Goal: Information Seeking & Learning: Learn about a topic

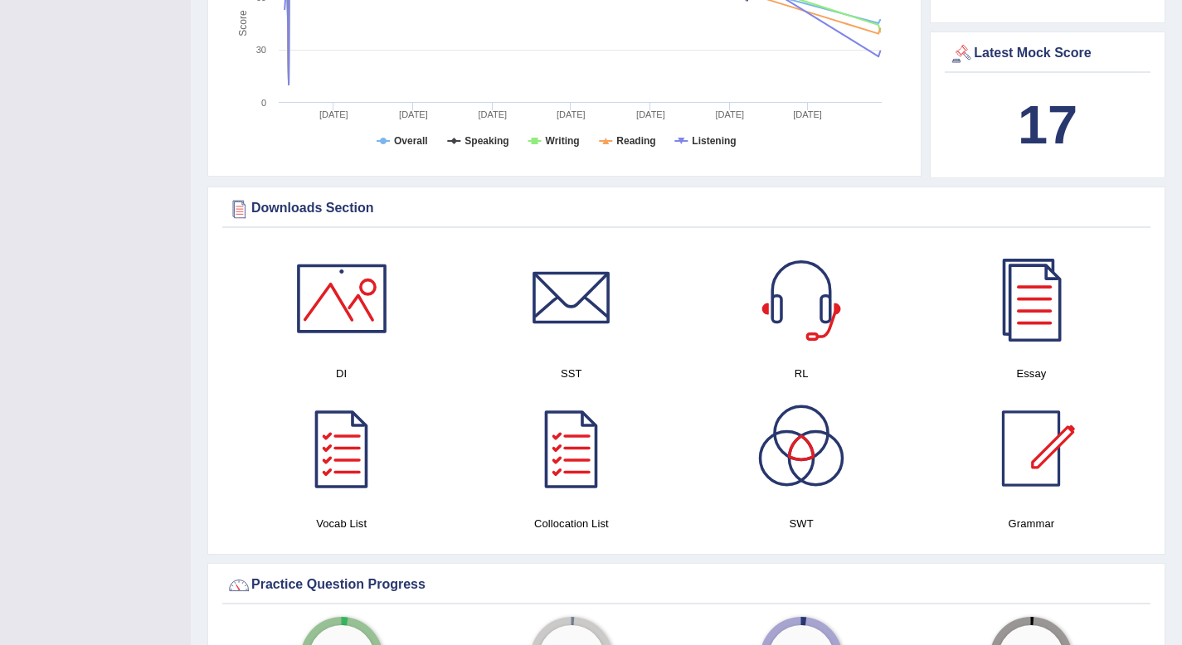
scroll to position [655, 0]
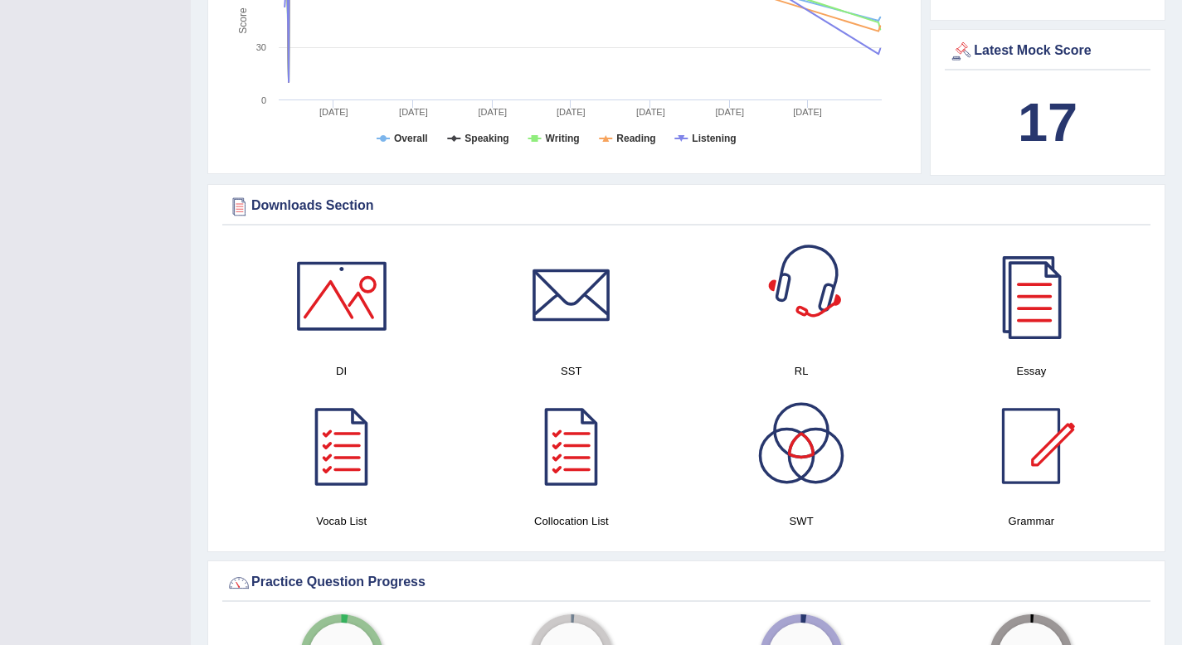
click at [784, 285] on div at bounding box center [801, 296] width 116 height 116
click at [366, 285] on div at bounding box center [342, 296] width 116 height 116
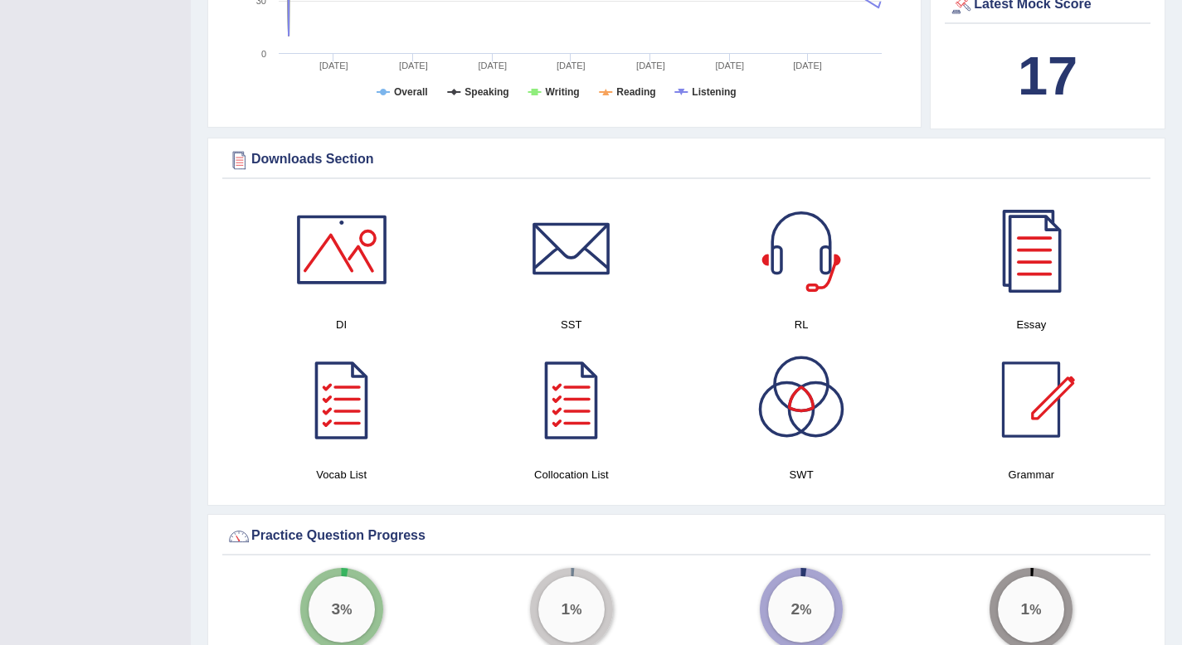
scroll to position [731, 0]
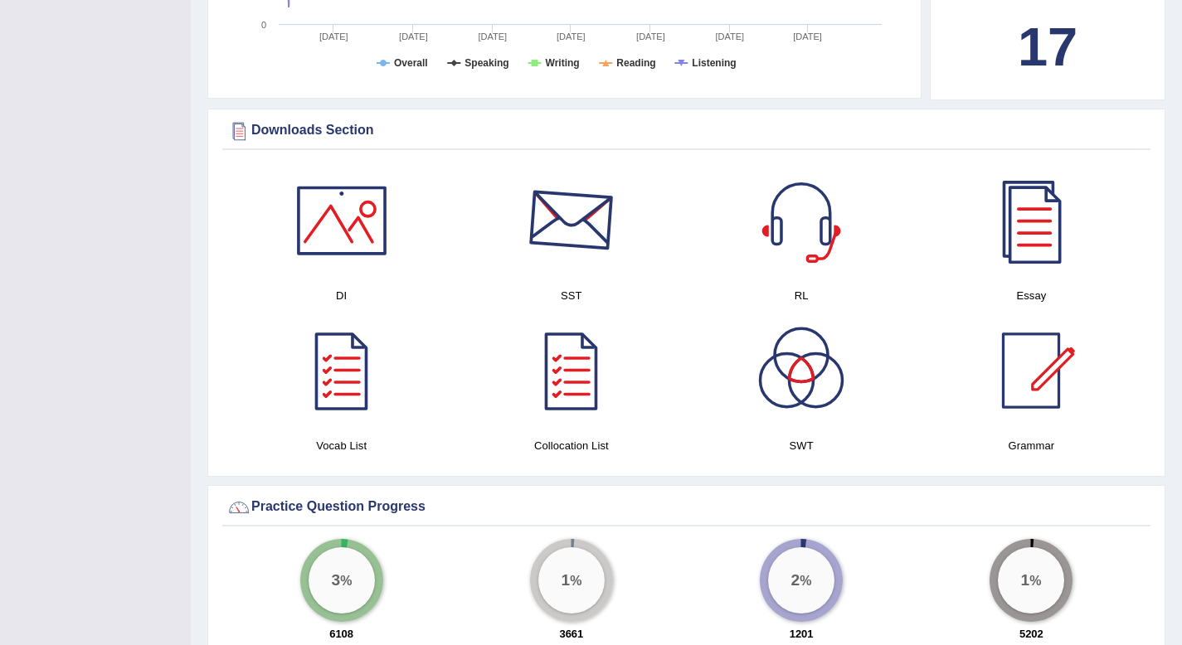
click at [554, 246] on div at bounding box center [571, 221] width 116 height 116
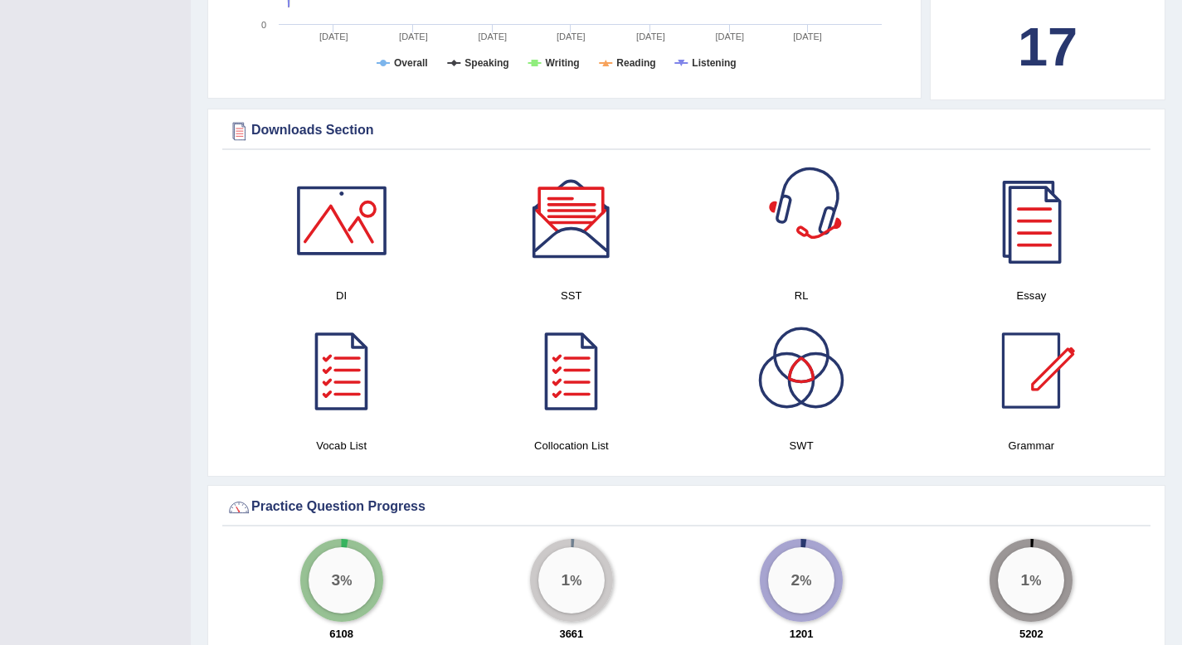
click at [796, 265] on div at bounding box center [801, 221] width 116 height 116
click at [365, 364] on div at bounding box center [342, 371] width 116 height 116
click at [811, 389] on div at bounding box center [801, 371] width 116 height 116
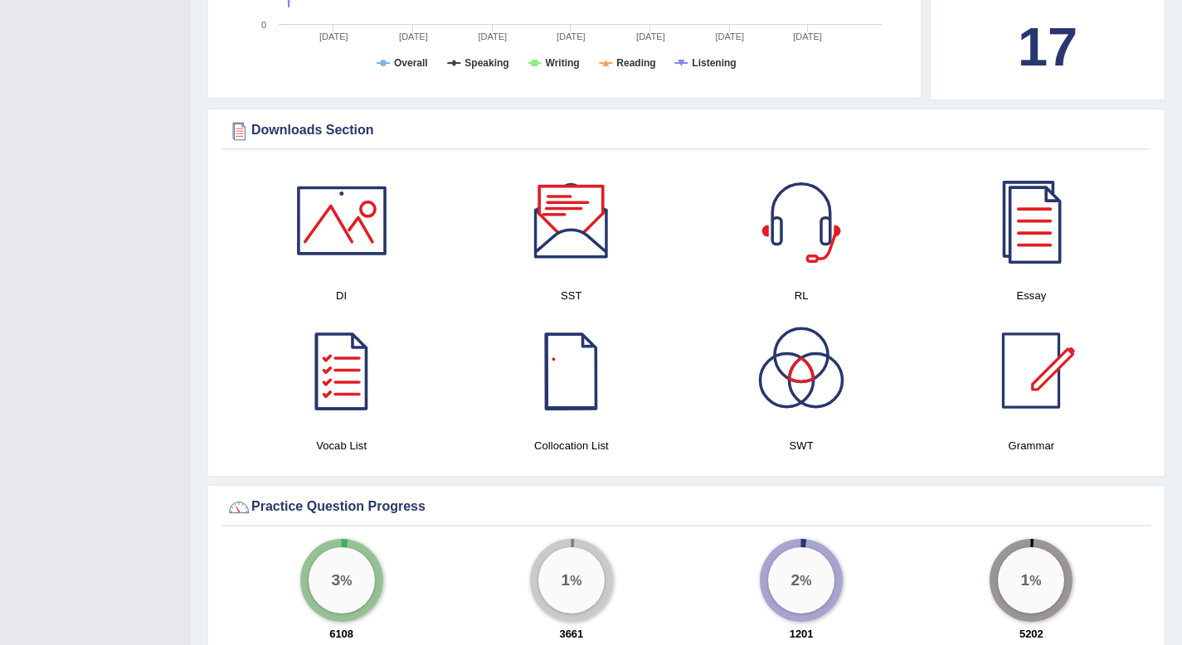
click at [591, 348] on div at bounding box center [571, 371] width 116 height 116
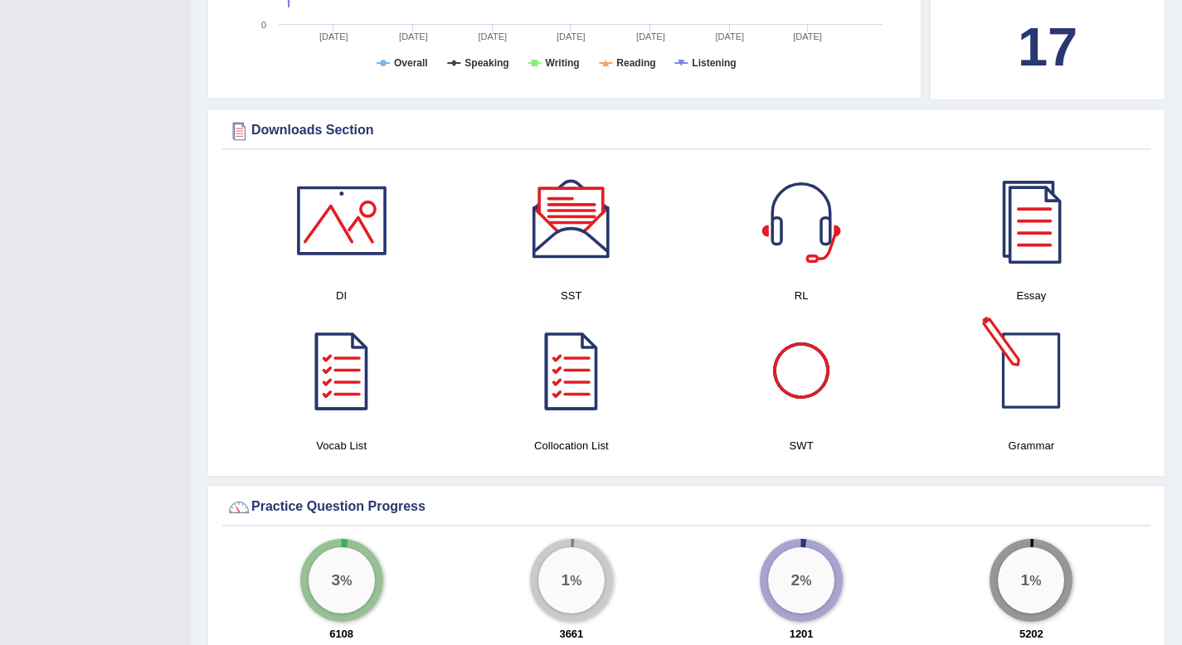
click at [1024, 378] on div at bounding box center [1031, 371] width 116 height 116
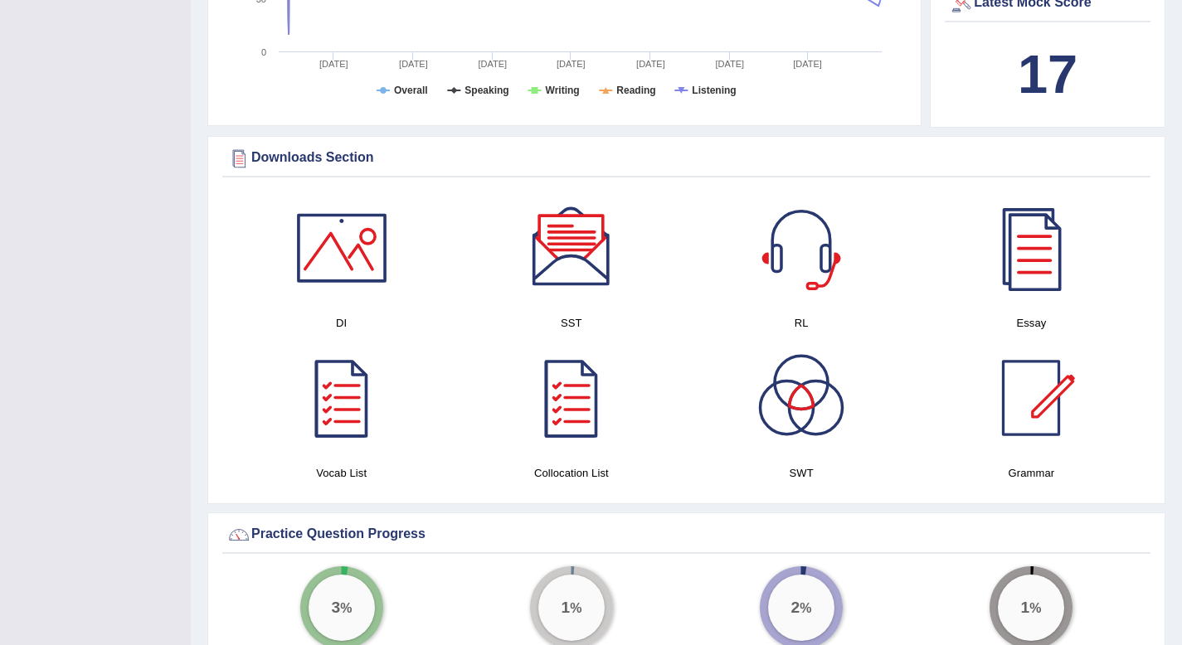
scroll to position [678, 0]
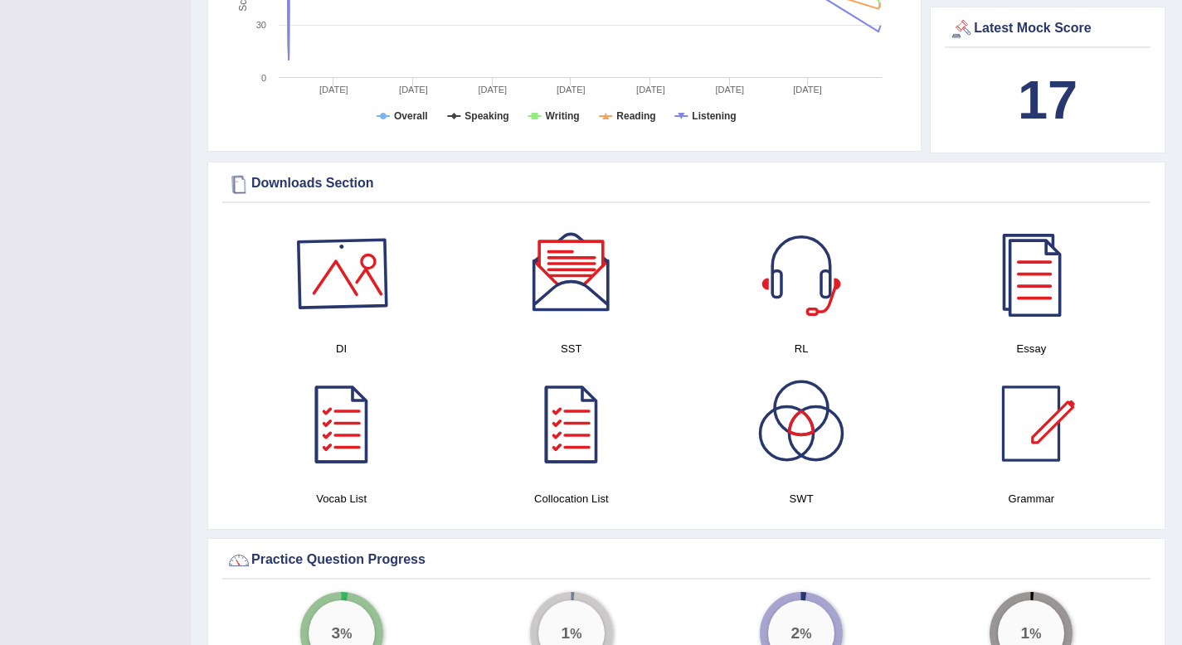
click at [310, 269] on div at bounding box center [342, 274] width 116 height 116
click at [543, 262] on div at bounding box center [571, 274] width 116 height 116
click at [789, 278] on div at bounding box center [801, 274] width 116 height 116
click at [1054, 317] on div at bounding box center [1031, 274] width 116 height 116
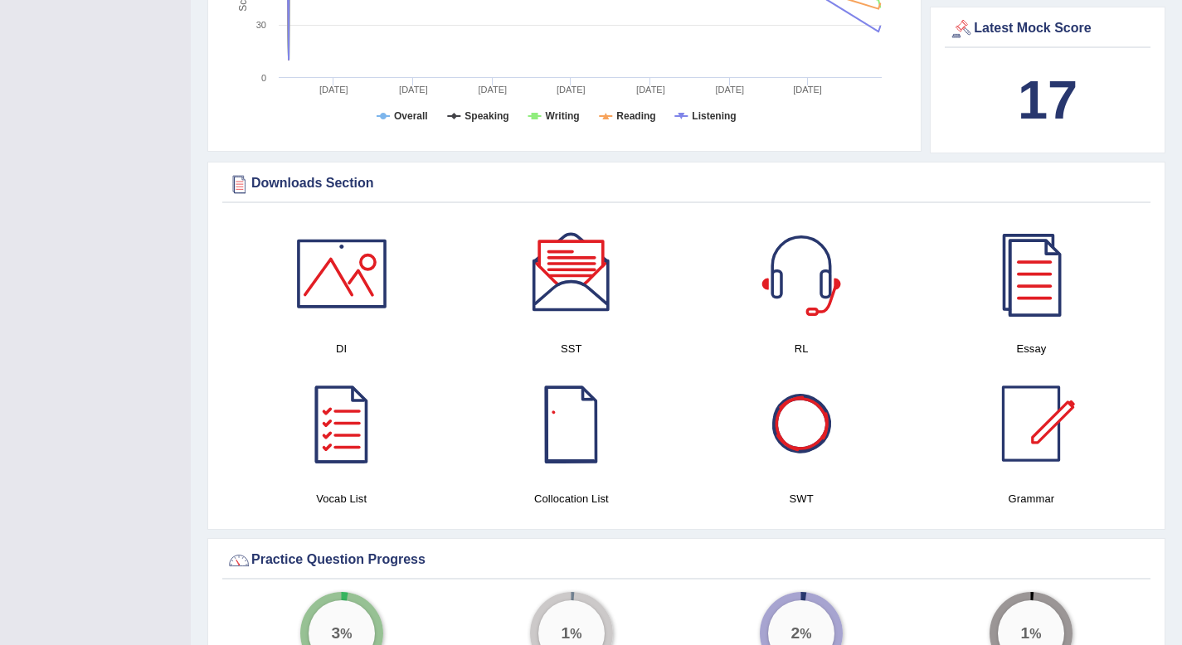
click at [584, 440] on div at bounding box center [571, 424] width 116 height 116
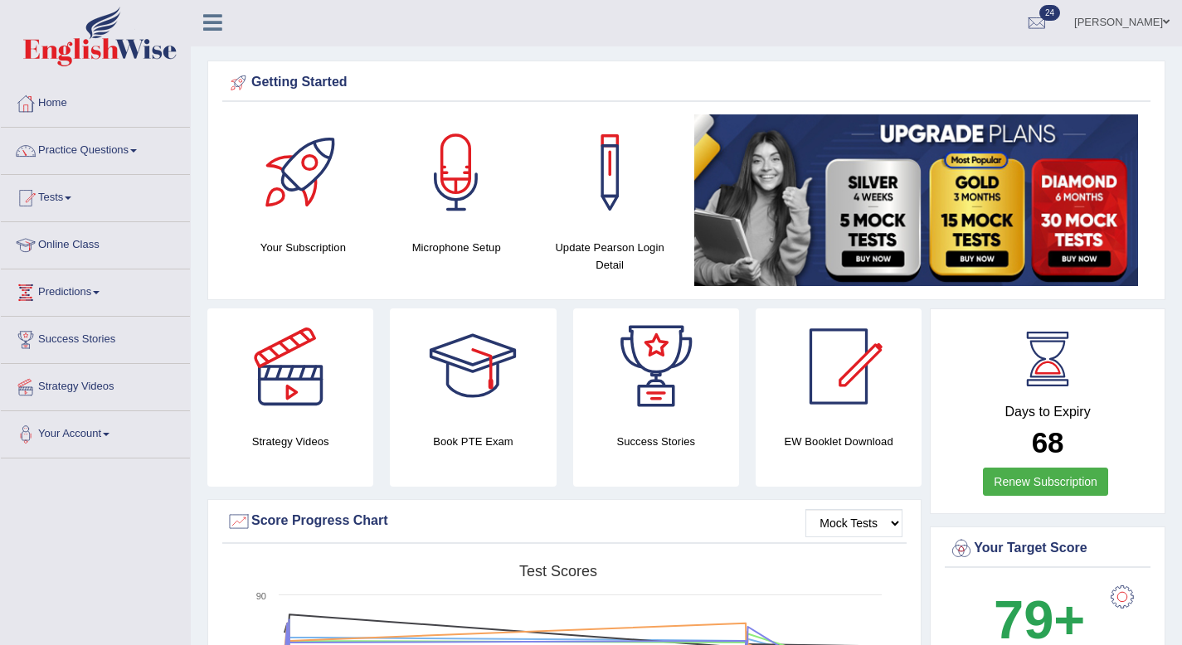
scroll to position [0, 0]
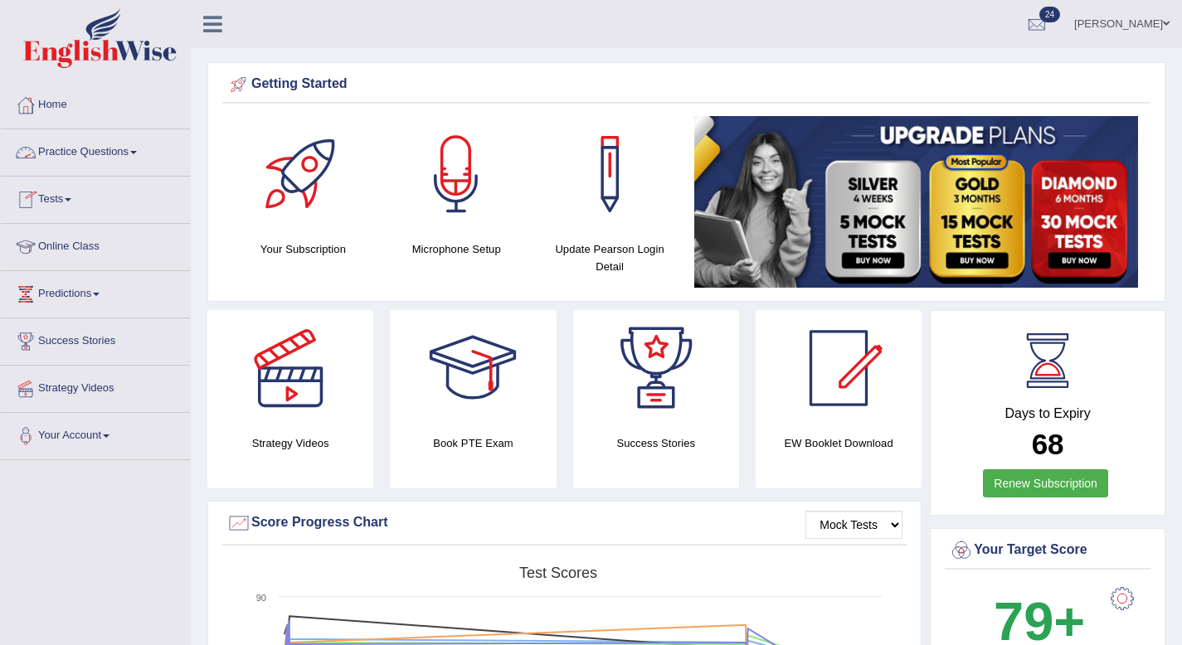
click at [143, 157] on link "Practice Questions" at bounding box center [95, 149] width 189 height 41
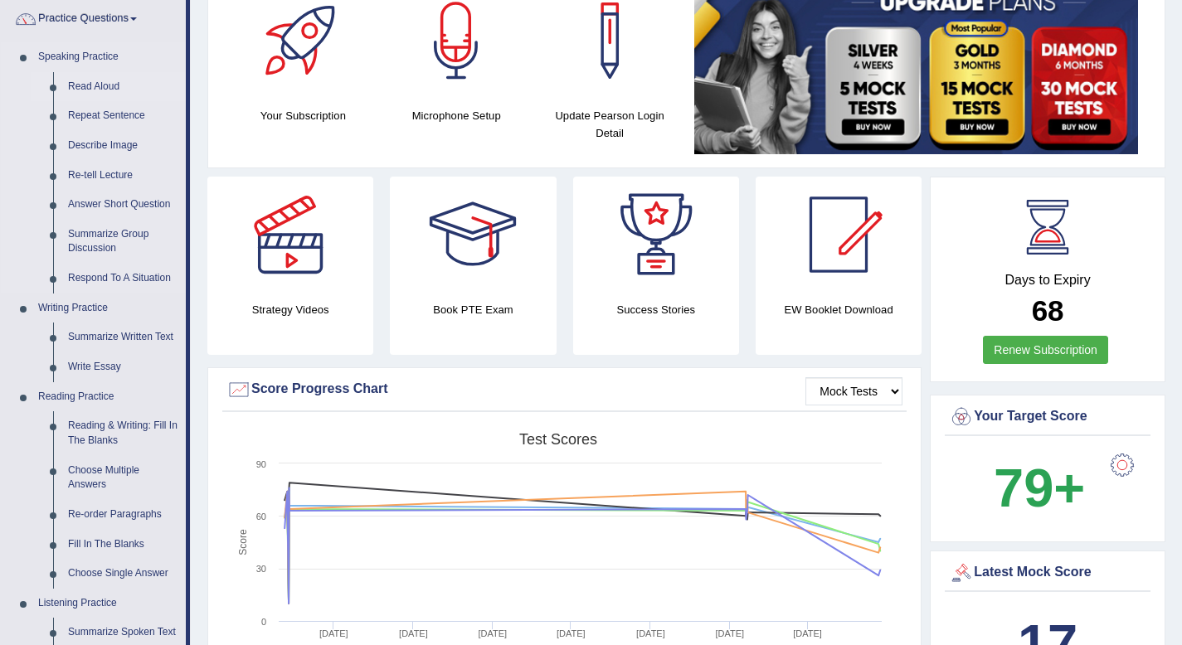
scroll to position [135, 0]
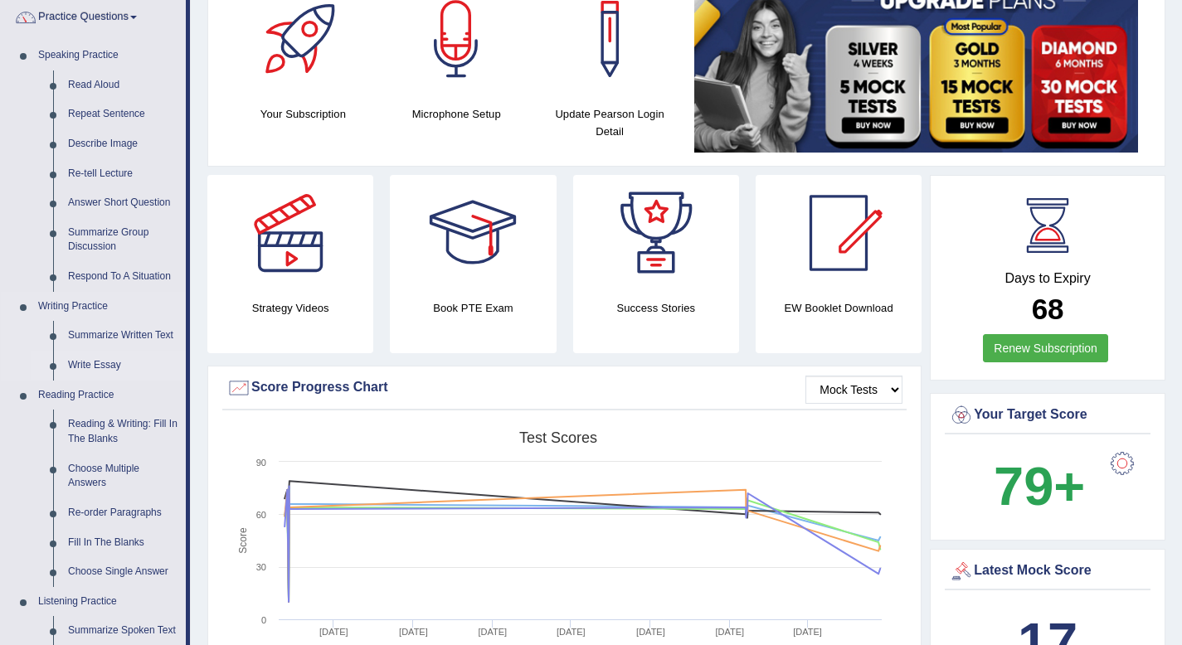
click at [117, 365] on link "Write Essay" at bounding box center [123, 366] width 125 height 30
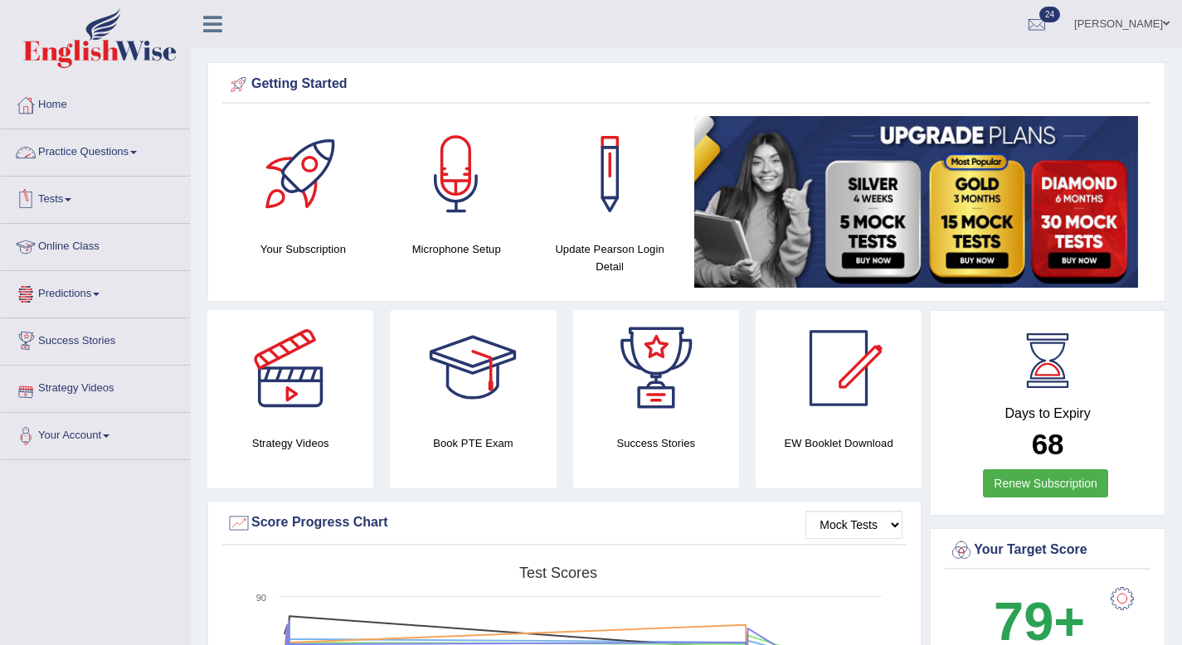
click at [138, 152] on link "Practice Questions" at bounding box center [95, 149] width 189 height 41
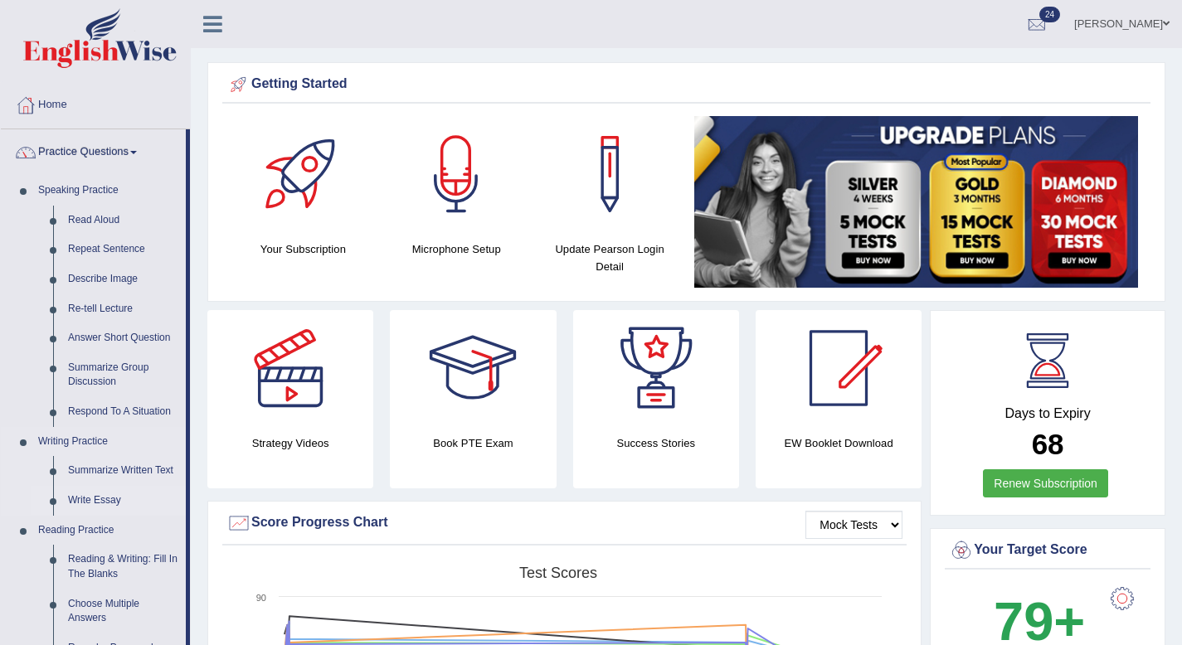
click at [109, 504] on link "Write Essay" at bounding box center [123, 501] width 125 height 30
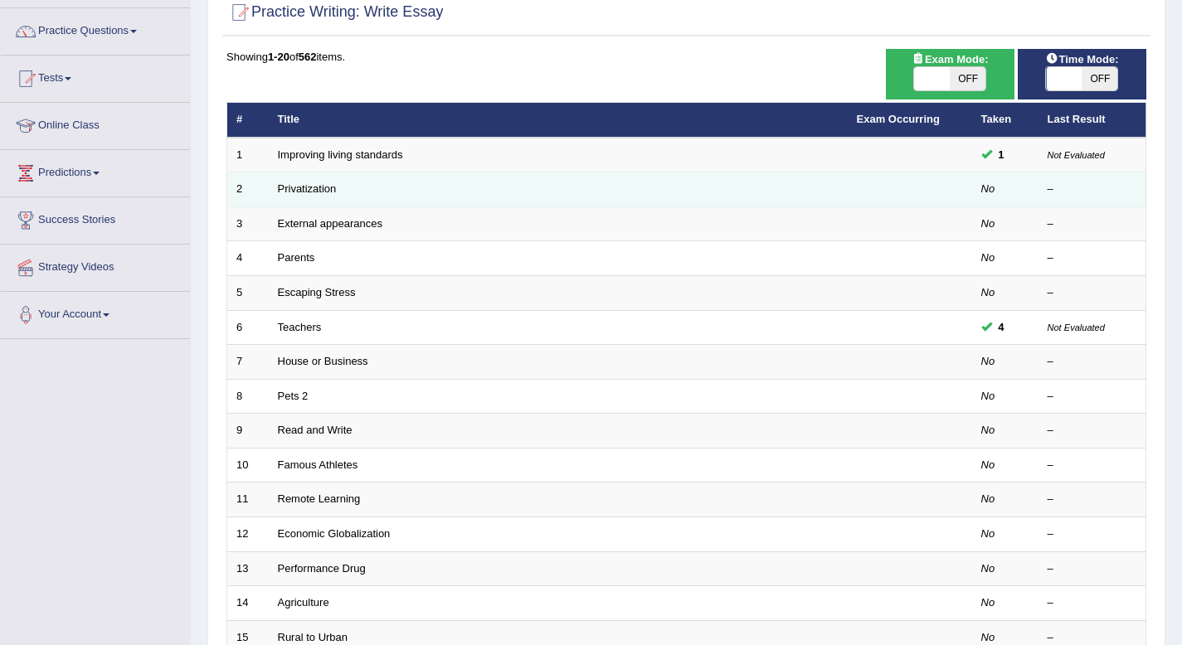
scroll to position [124, 0]
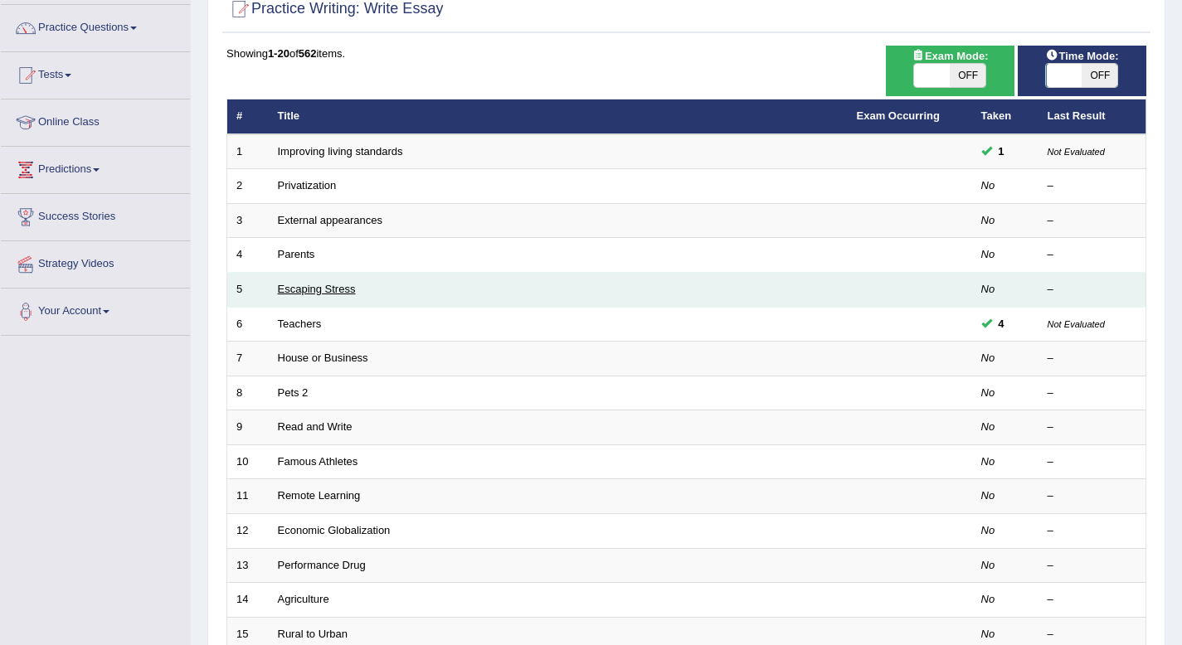
click at [333, 293] on link "Escaping Stress" at bounding box center [317, 289] width 78 height 12
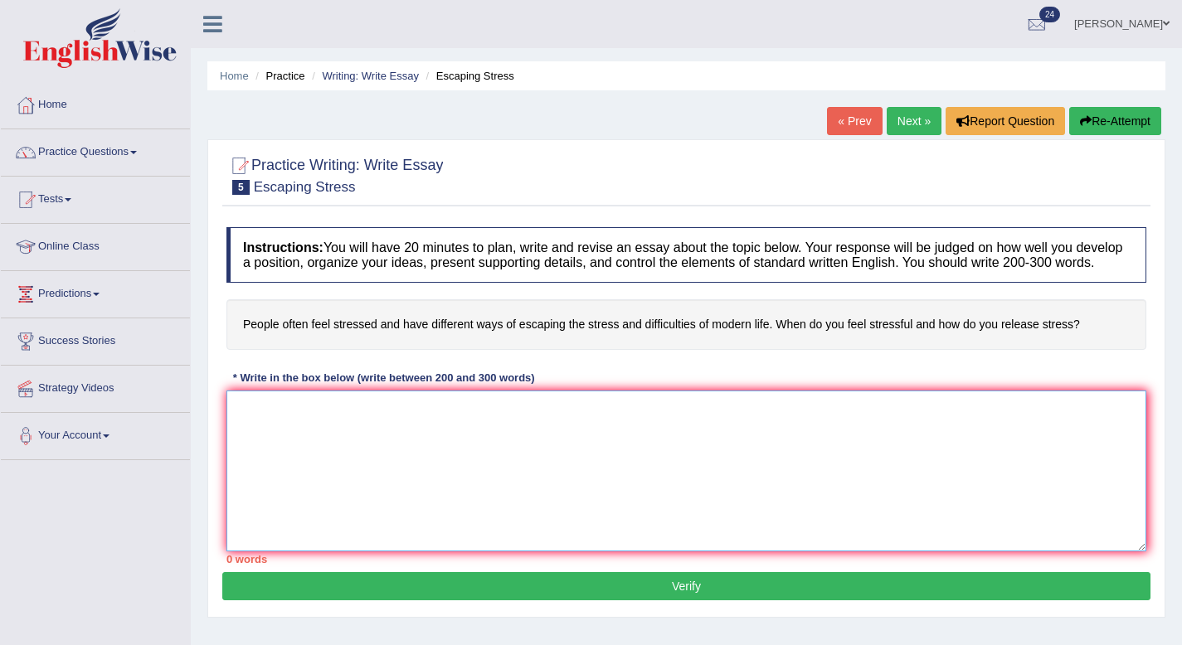
click at [283, 447] on textarea at bounding box center [686, 471] width 920 height 161
drag, startPoint x: 344, startPoint y: 438, endPoint x: 512, endPoint y: 402, distance: 171.3
click at [368, 435] on textarea at bounding box center [686, 471] width 920 height 161
click at [234, 430] on textarea at bounding box center [686, 471] width 920 height 161
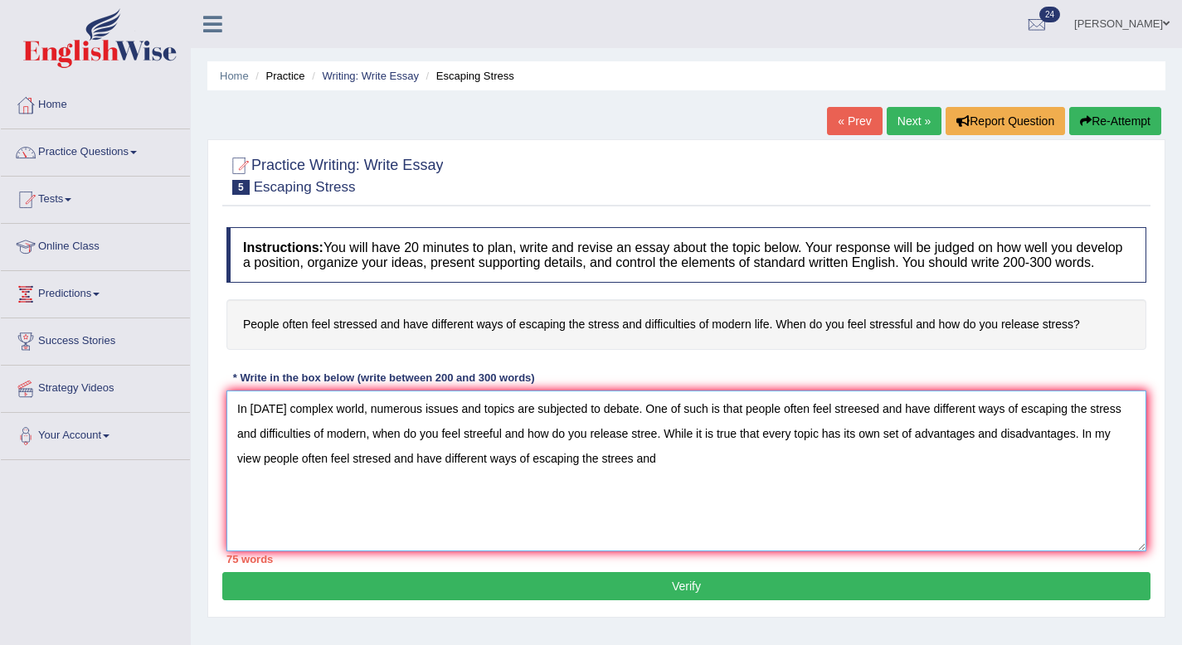
click at [634, 479] on textarea "In today's complex world, numerous issues and topics are subjected to debate. O…" at bounding box center [686, 471] width 920 height 161
click at [632, 476] on textarea "In today's complex world, numerous issues and topics are subjected to debate. O…" at bounding box center [686, 471] width 920 height 161
click at [668, 476] on textarea "In today's complex world, numerous issues and topics are subjected to debate. O…" at bounding box center [686, 471] width 920 height 161
click at [981, 475] on textarea "In today's complex world, numerous issues and topics are subjected to debate. O…" at bounding box center [686, 471] width 920 height 161
click at [1126, 474] on textarea "In today's complex world, numerous issues and topics are subjected to debate. O…" at bounding box center [686, 471] width 920 height 161
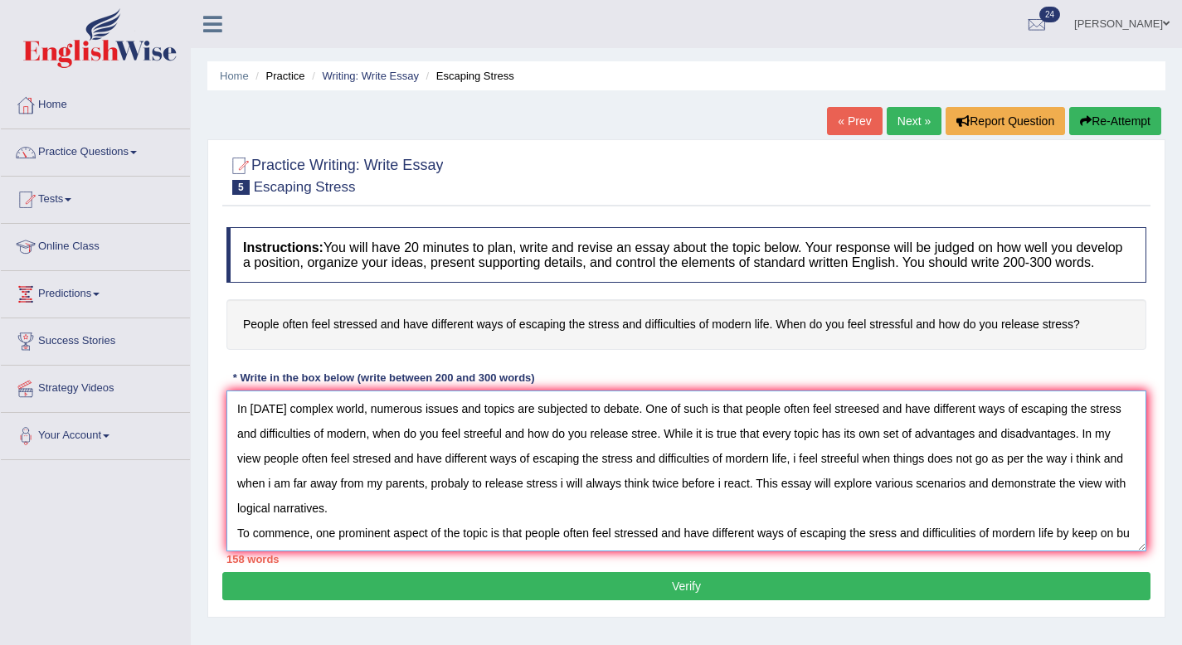
scroll to position [14, 0]
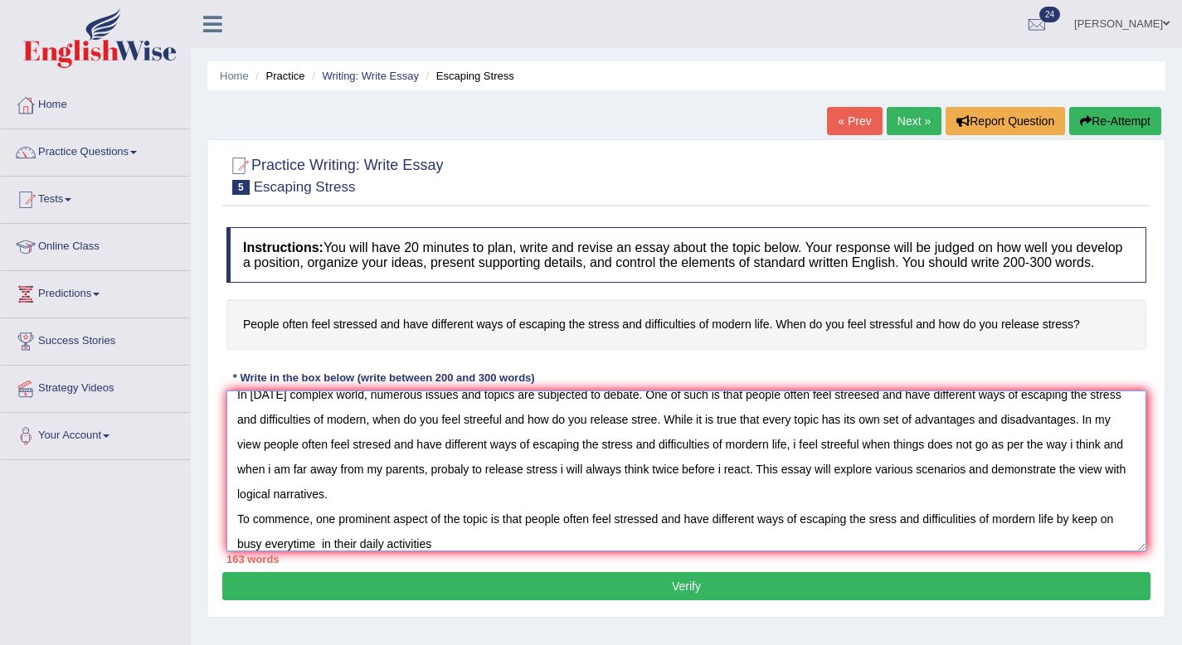
click at [1114, 532] on textarea "In today's complex world, numerous issues and topics are subjected to debate. O…" at bounding box center [686, 471] width 920 height 161
click at [1112, 535] on textarea "In today's complex world, numerous issues and topics are subjected to debate. O…" at bounding box center [686, 471] width 920 height 161
click at [1111, 538] on textarea "In today's complex world, numerous issues and topics are subjected to debate. O…" at bounding box center [686, 471] width 920 height 161
click at [1107, 538] on textarea "In today's complex world, numerous issues and topics are subjected to debate. O…" at bounding box center [686, 471] width 920 height 161
click at [298, 552] on textarea "In today's complex world, numerous issues and topics are subjected to debate. O…" at bounding box center [686, 471] width 920 height 161
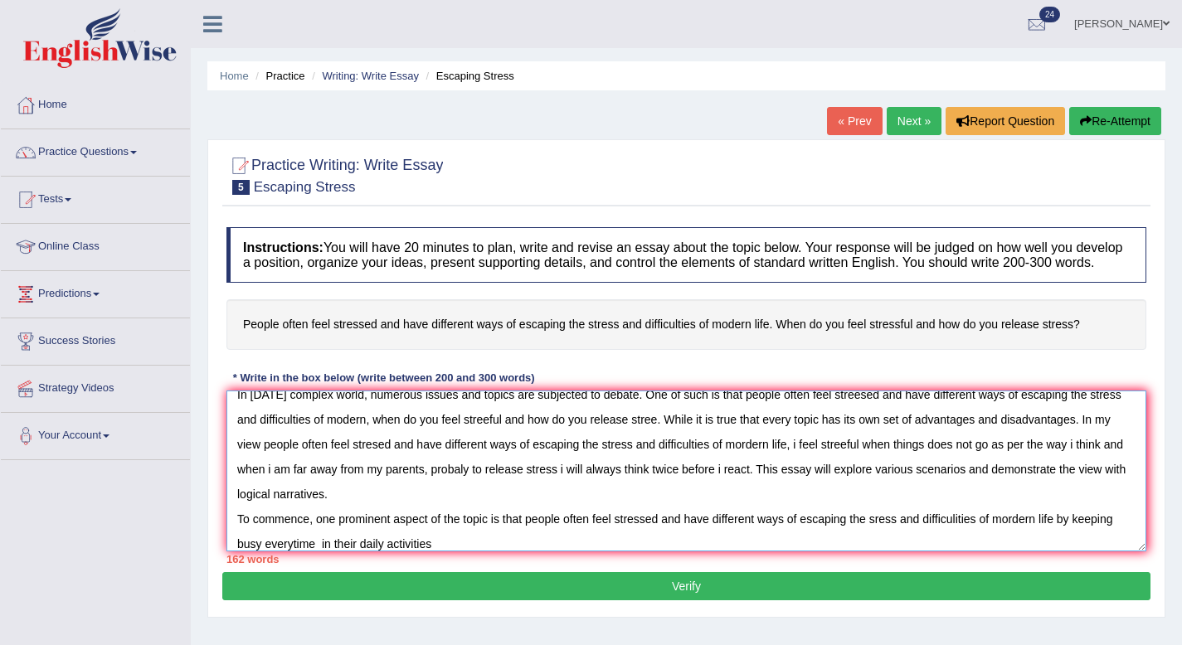
click at [307, 552] on textarea "In today's complex world, numerous issues and topics are subjected to debate. O…" at bounding box center [686, 471] width 920 height 161
click at [377, 552] on textarea "In today's complex world, numerous issues and topics are subjected to debate. O…" at bounding box center [686, 471] width 920 height 161
click at [359, 552] on textarea "In today's complex world, numerous issues and topics are subjected to debate. O…" at bounding box center [686, 471] width 920 height 161
click at [365, 552] on textarea "In today's complex world, numerous issues and topics are subjected to debate. O…" at bounding box center [686, 471] width 920 height 161
click at [487, 567] on div "162 words" at bounding box center [686, 560] width 920 height 16
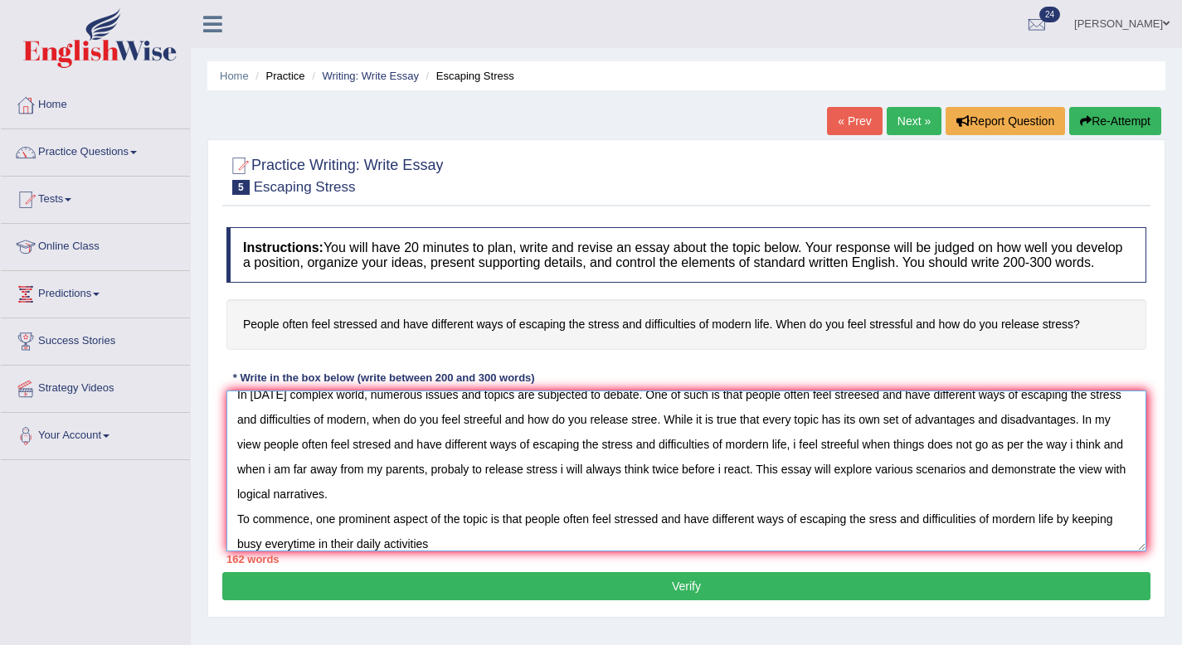
click at [479, 552] on textarea "In today's complex world, numerous issues and topics are subjected to debate. O…" at bounding box center [686, 471] width 920 height 161
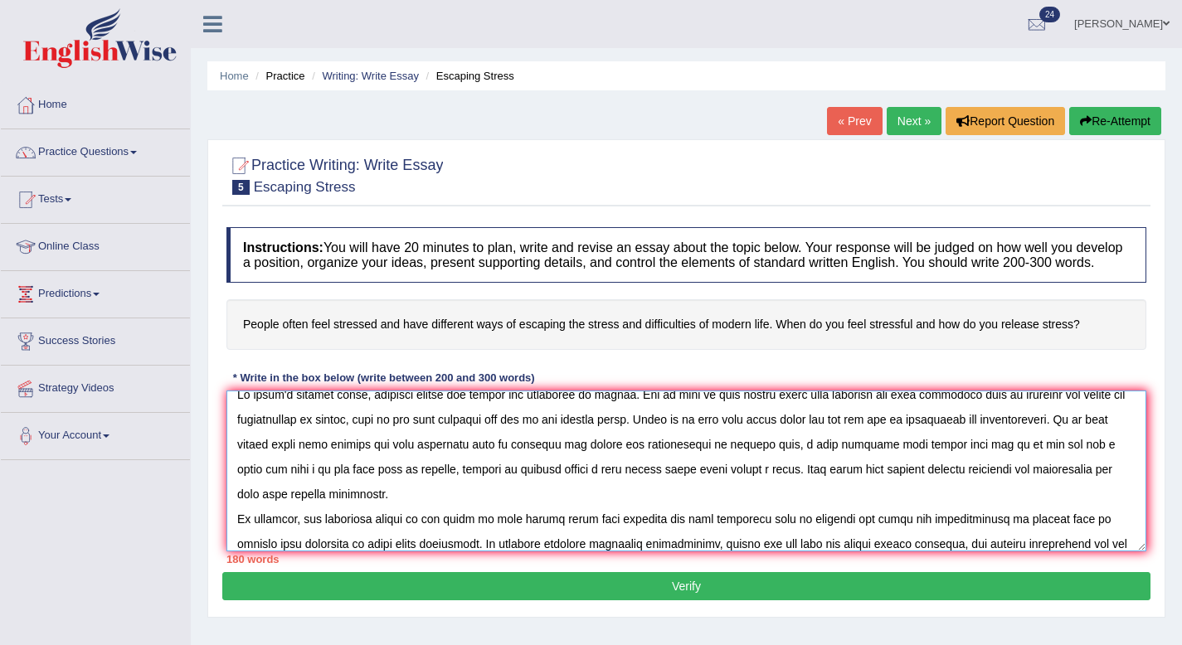
scroll to position [39, 0]
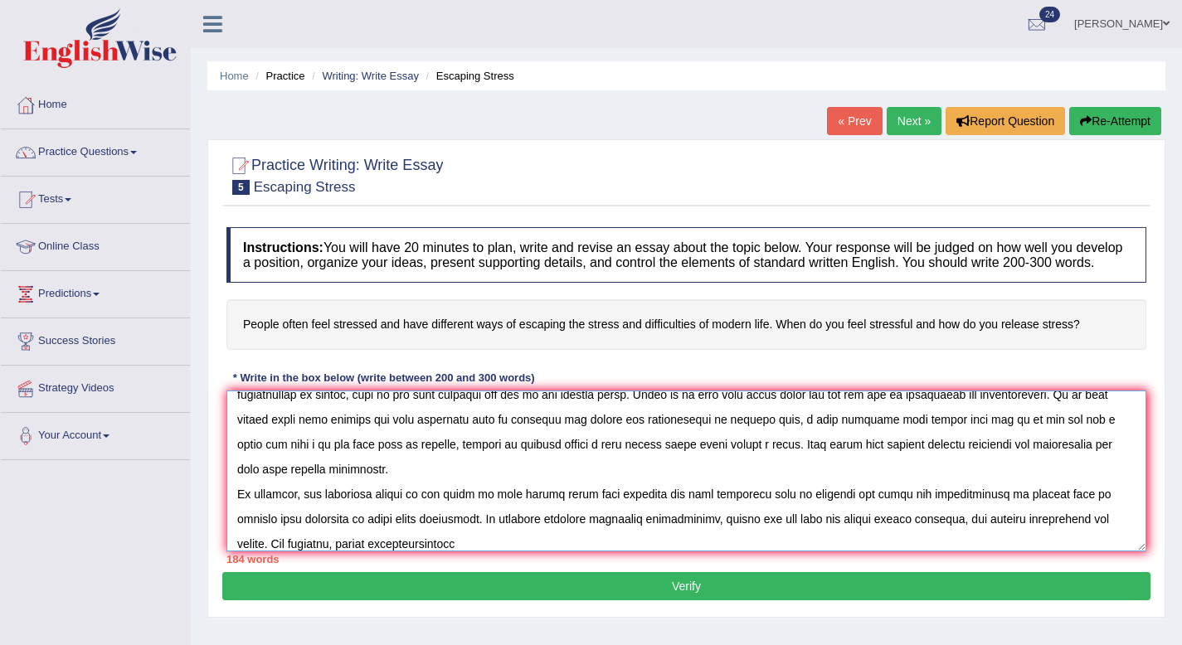
click at [438, 552] on textarea at bounding box center [686, 471] width 920 height 161
click at [436, 552] on textarea at bounding box center [686, 471] width 920 height 161
click at [493, 552] on textarea at bounding box center [686, 471] width 920 height 161
click at [976, 538] on textarea at bounding box center [686, 471] width 920 height 161
click at [725, 564] on div "Instructions: You will have 20 minutes to plan, write and revise an essay about…" at bounding box center [686, 395] width 928 height 353
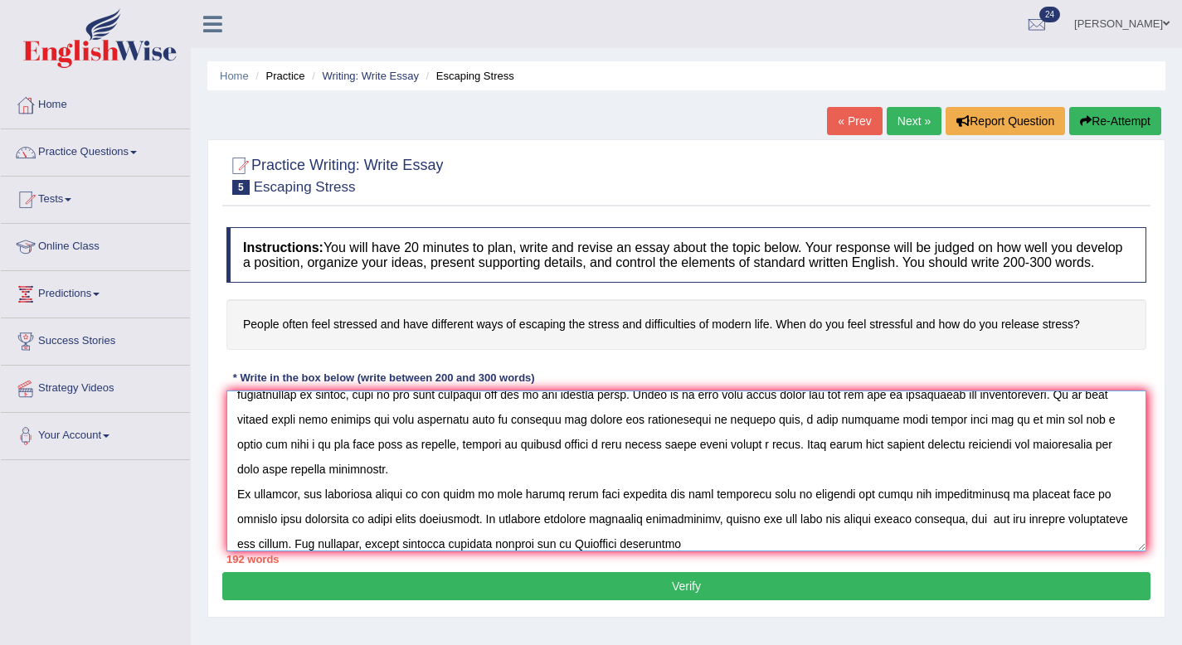
click at [722, 552] on textarea at bounding box center [686, 471] width 920 height 161
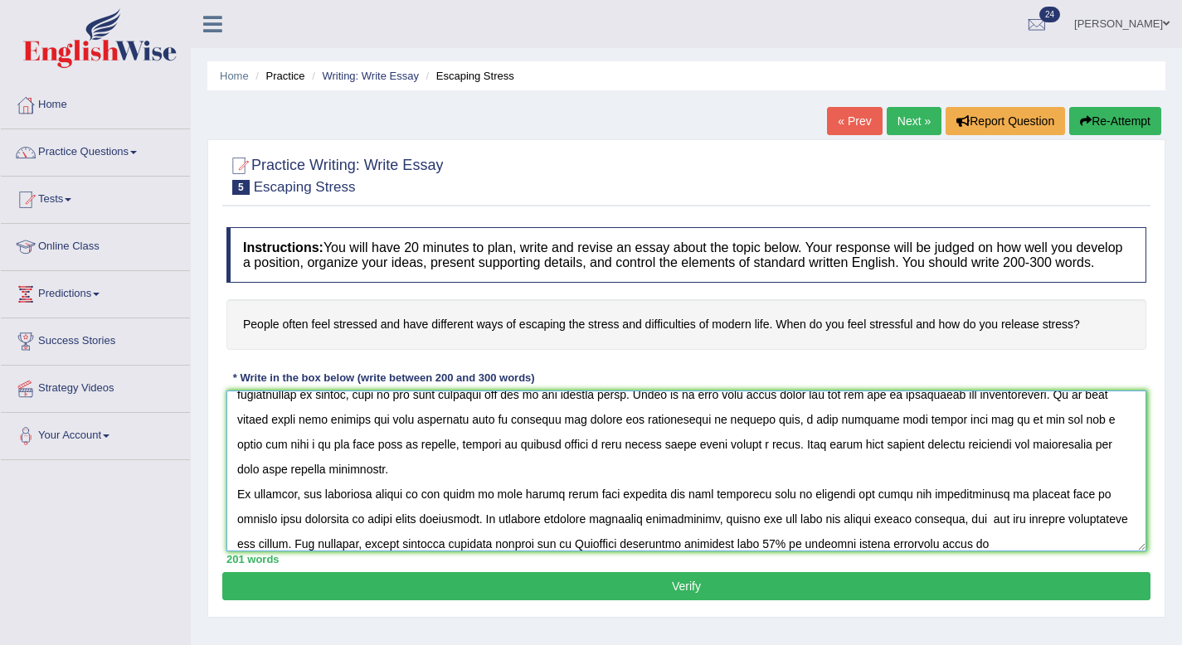
click at [961, 552] on textarea at bounding box center [686, 471] width 920 height 161
click at [988, 552] on textarea at bounding box center [686, 471] width 920 height 161
click at [959, 552] on textarea at bounding box center [686, 471] width 920 height 161
click at [990, 552] on textarea at bounding box center [686, 471] width 920 height 161
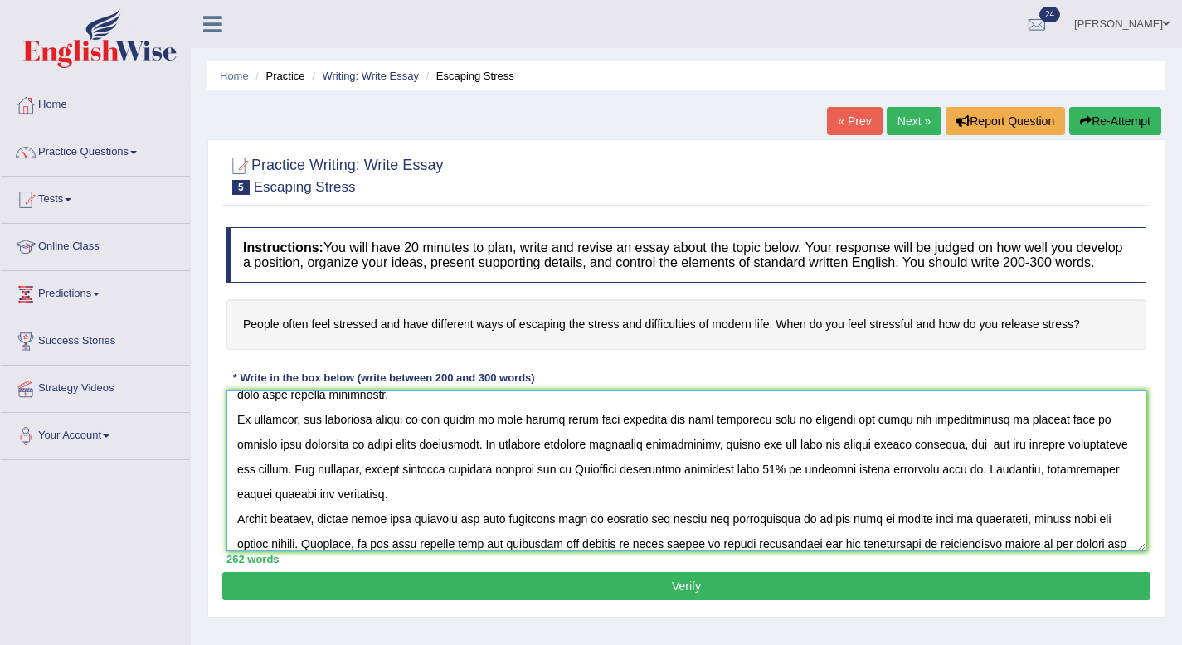
scroll to position [139, 0]
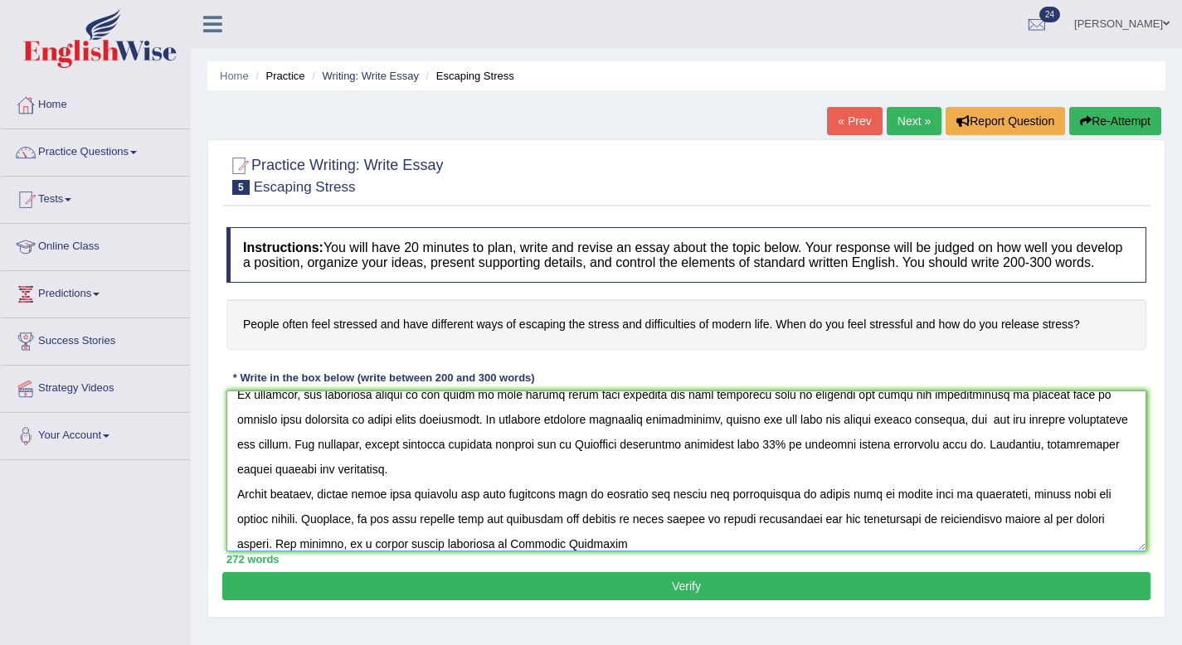
click at [605, 552] on textarea at bounding box center [686, 471] width 920 height 161
click at [614, 552] on textarea at bounding box center [686, 471] width 920 height 161
click at [612, 552] on textarea at bounding box center [686, 471] width 920 height 161
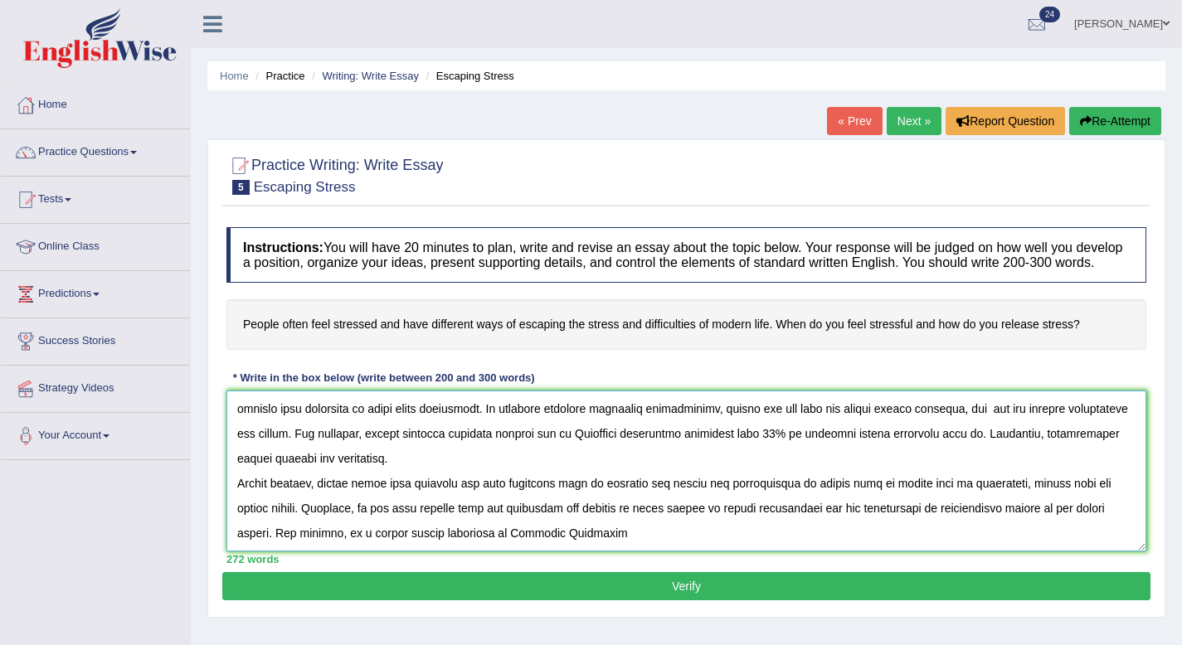
click at [611, 552] on textarea at bounding box center [686, 471] width 920 height 161
click at [661, 547] on textarea at bounding box center [686, 471] width 920 height 161
click at [611, 549] on textarea at bounding box center [686, 471] width 920 height 161
click at [630, 546] on textarea at bounding box center [686, 471] width 920 height 161
click at [1022, 548] on textarea at bounding box center [686, 471] width 920 height 161
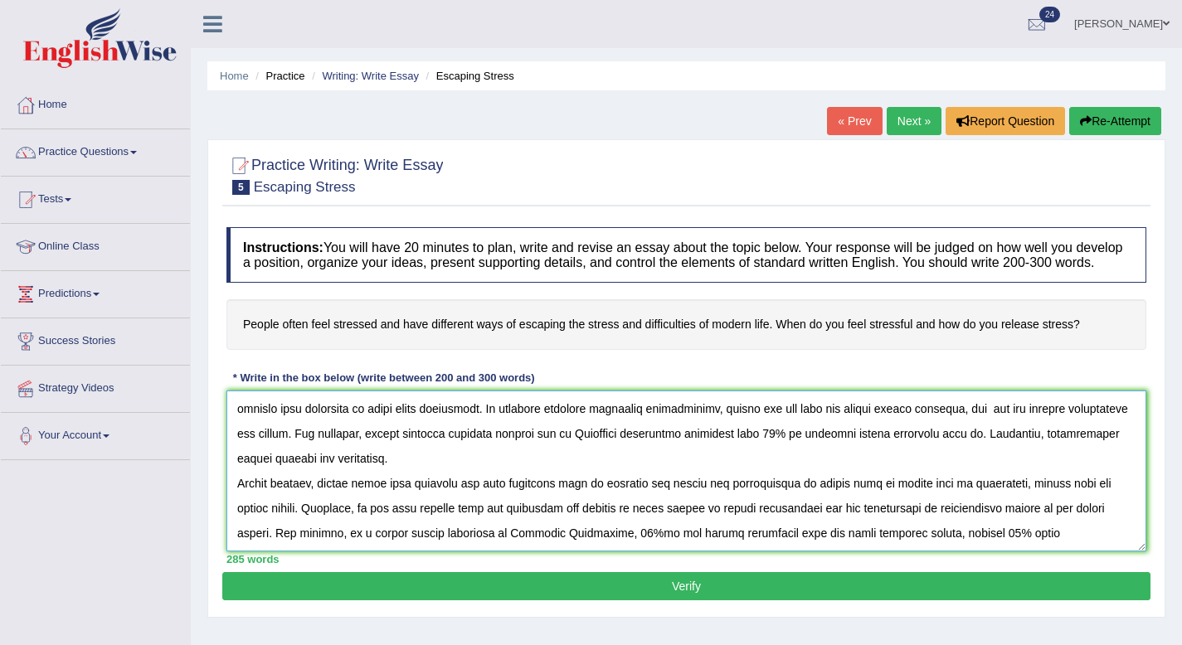
click at [1069, 548] on textarea at bounding box center [686, 471] width 920 height 161
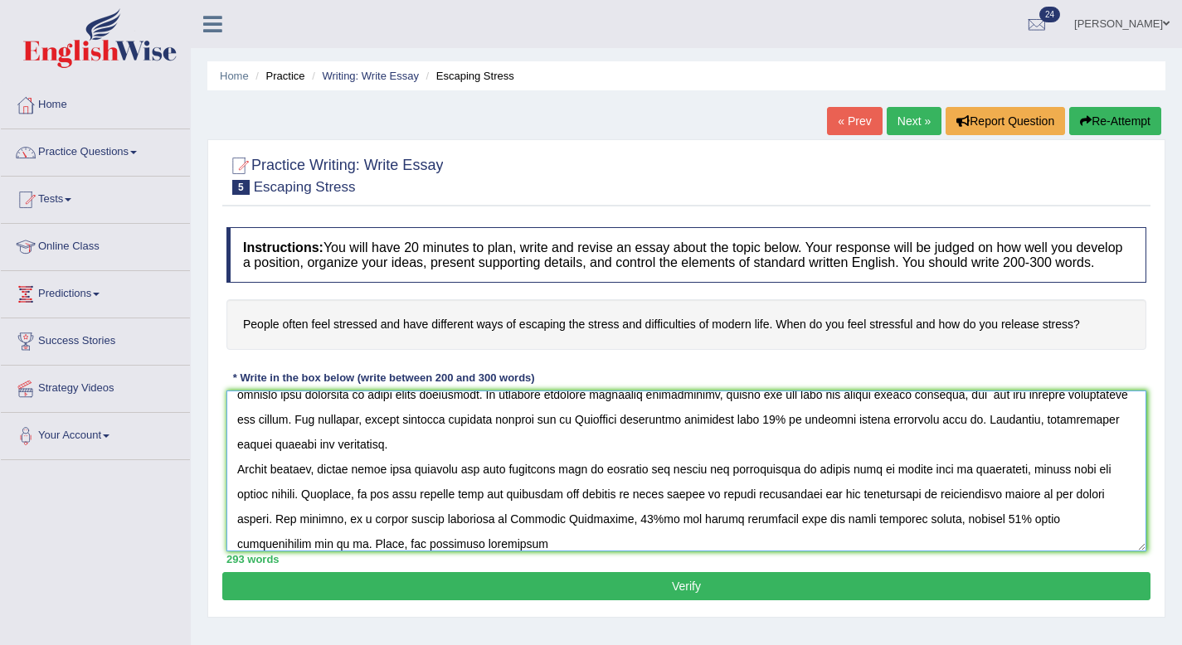
click at [515, 552] on textarea at bounding box center [686, 471] width 920 height 161
click at [542, 552] on textarea at bounding box center [686, 471] width 920 height 161
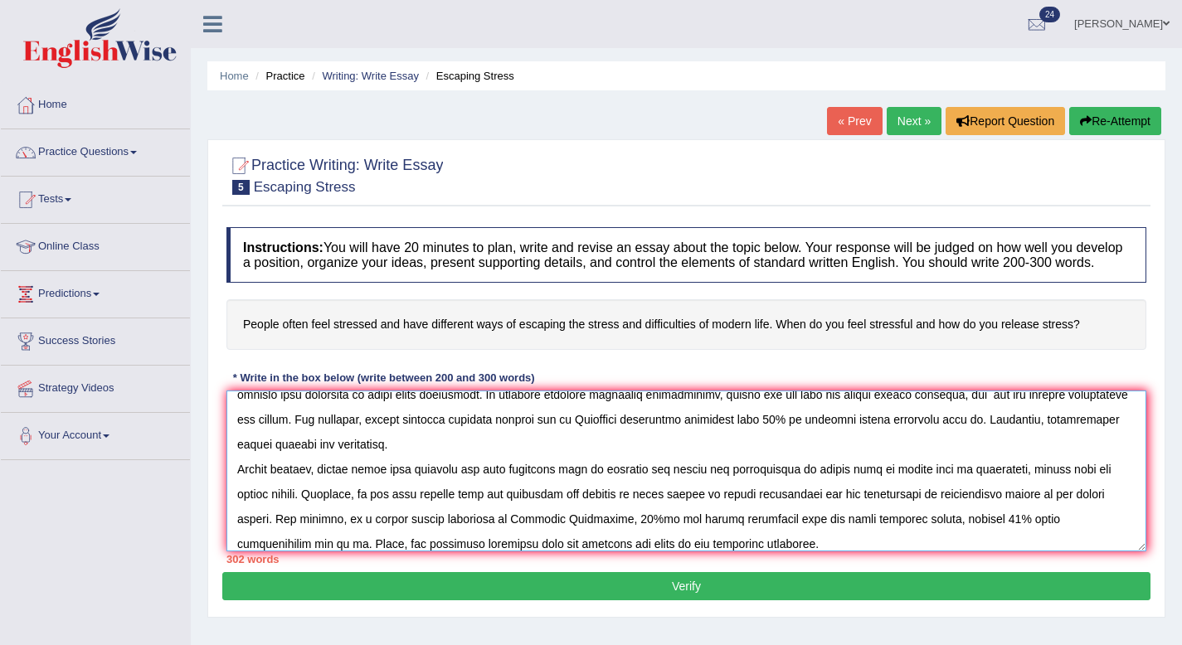
scroll to position [188, 0]
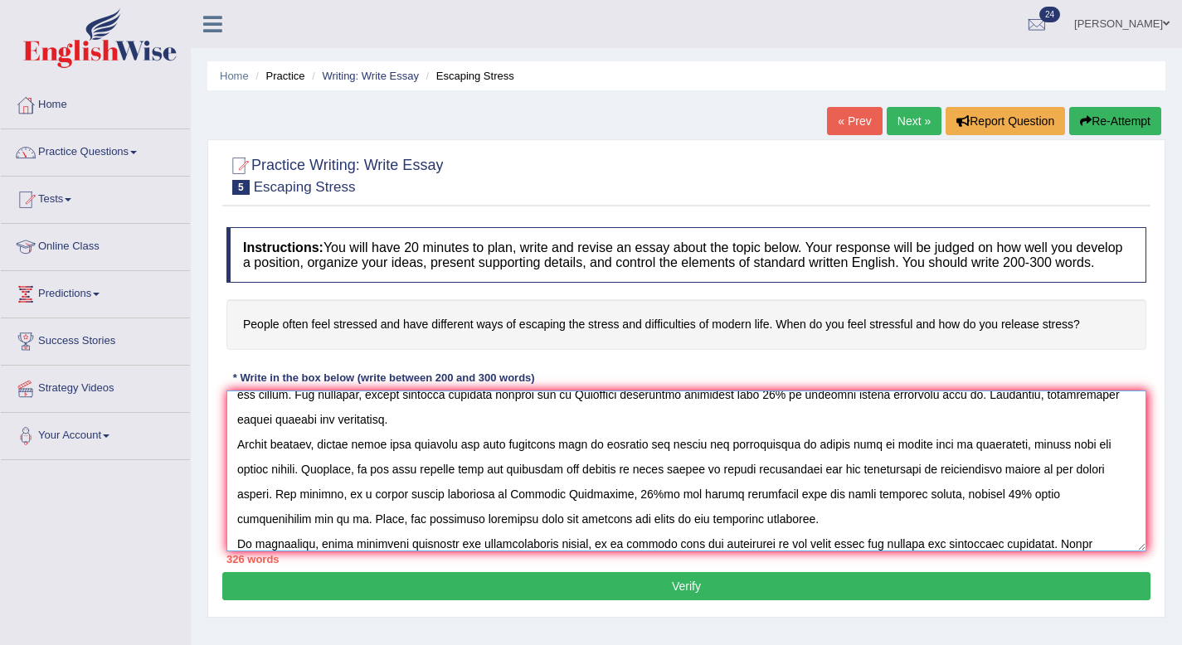
click at [1053, 552] on textarea at bounding box center [686, 471] width 920 height 161
click at [1095, 552] on textarea at bounding box center [686, 471] width 920 height 161
click at [1049, 552] on textarea at bounding box center [686, 471] width 920 height 161
click at [1051, 552] on textarea at bounding box center [686, 471] width 920 height 161
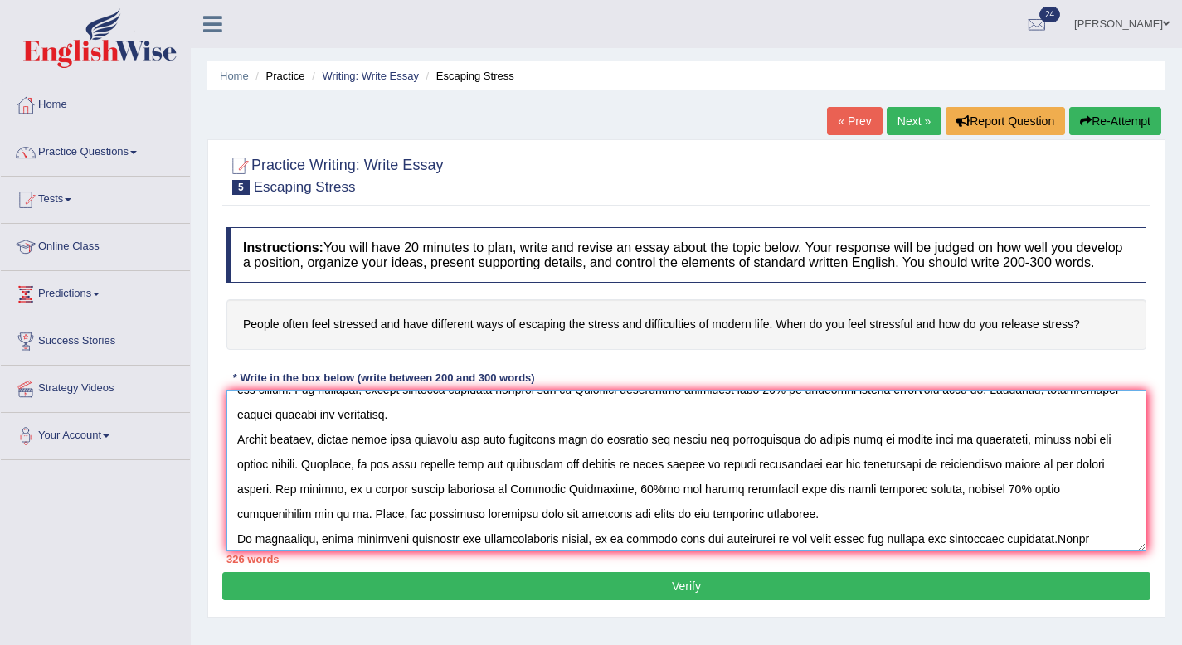
click at [1107, 552] on textarea at bounding box center [686, 471] width 920 height 161
click at [1083, 552] on textarea at bounding box center [686, 471] width 920 height 161
click at [1079, 552] on textarea at bounding box center [686, 471] width 920 height 161
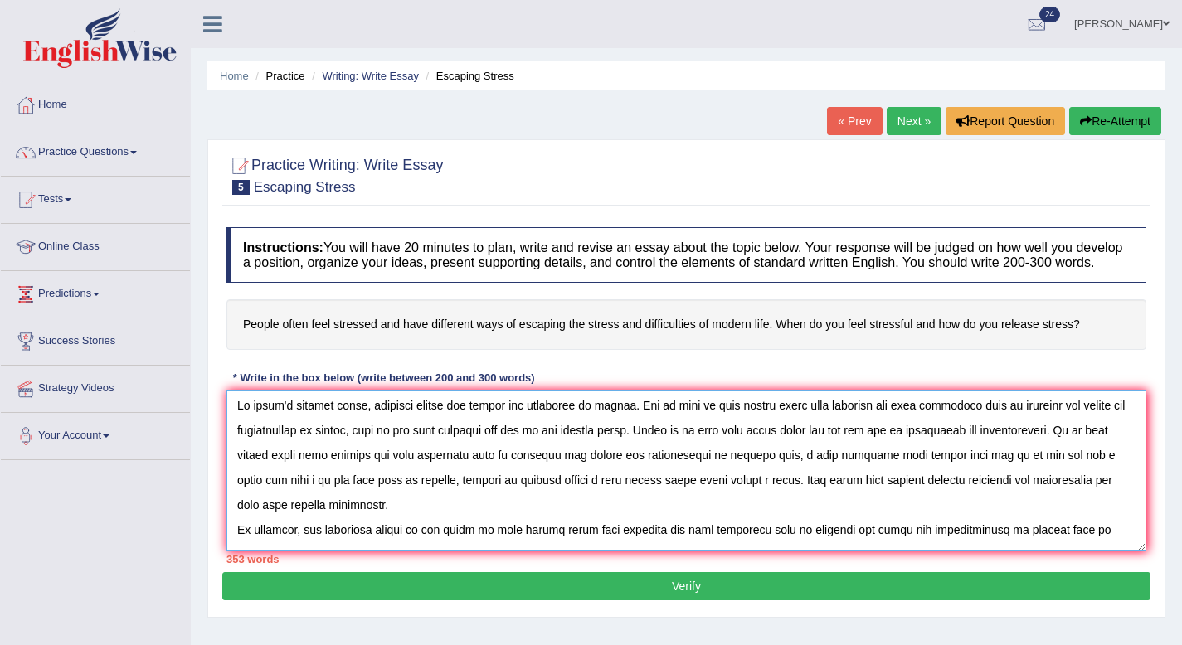
scroll to position [224, 0]
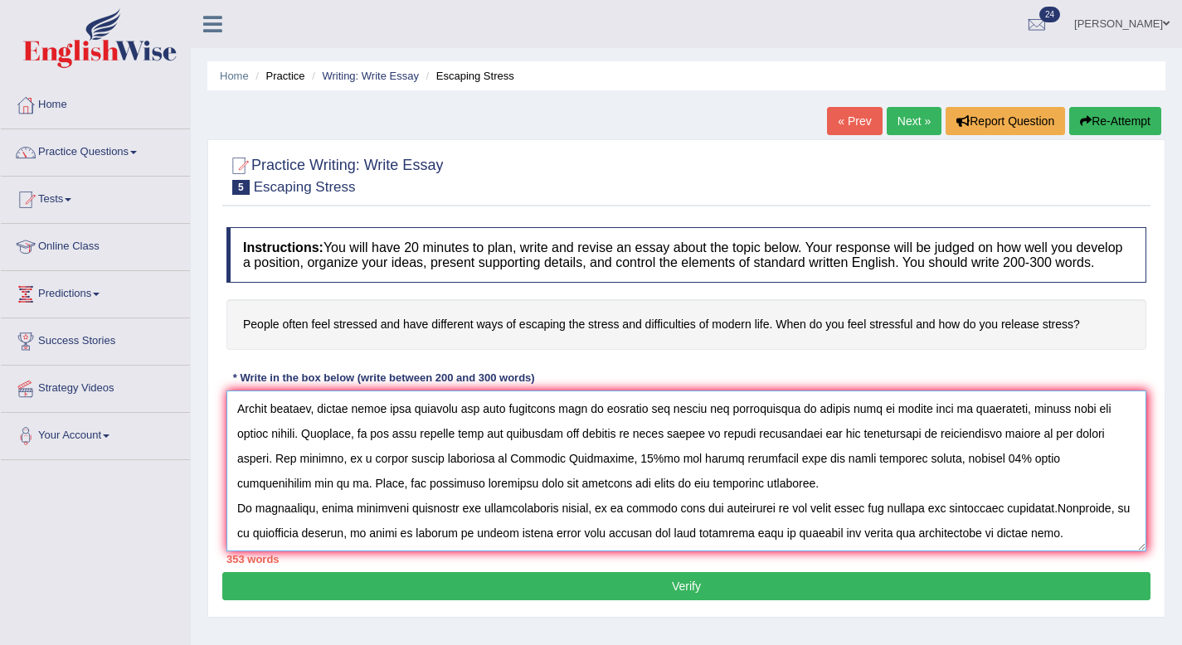
type textarea "In [DATE] complex world, numerous issues and topics are subjected to debate. On…"
click at [619, 596] on button "Verify" at bounding box center [686, 586] width 928 height 28
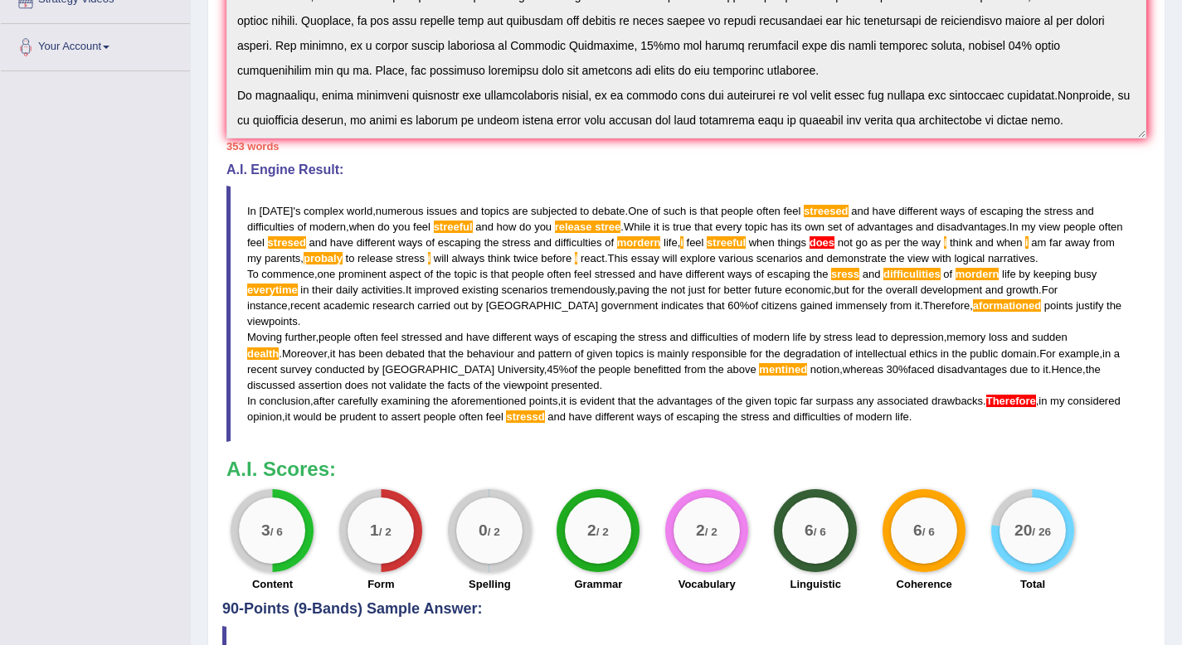
scroll to position [365, 0]
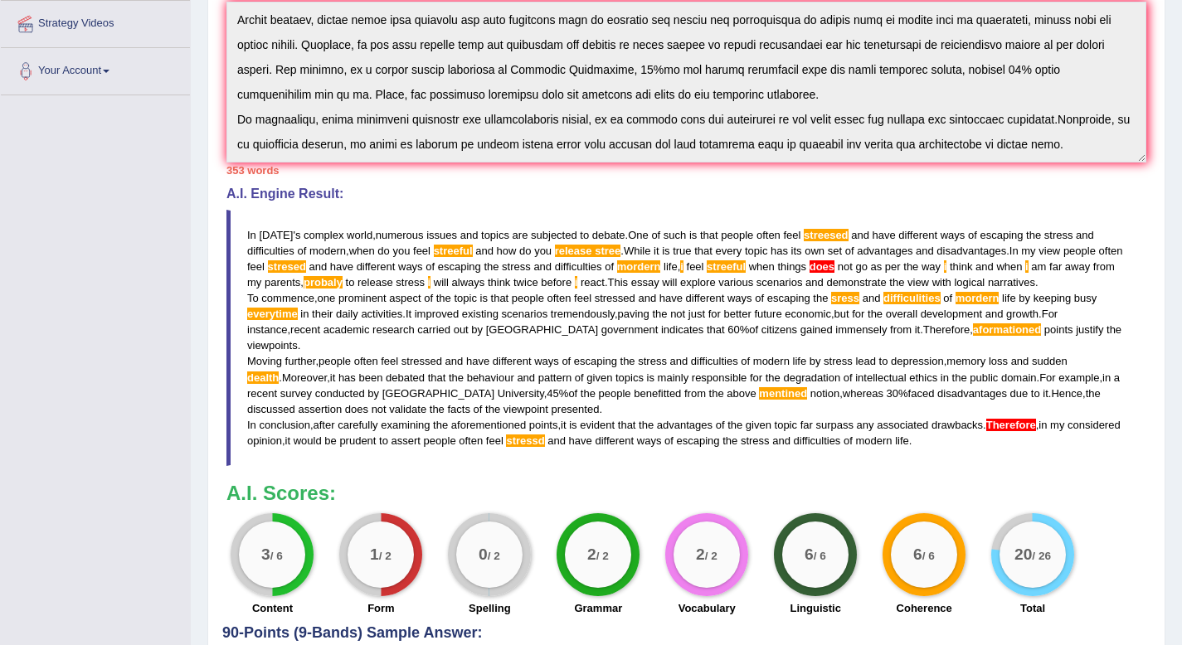
drag, startPoint x: 1055, startPoint y: 422, endPoint x: 893, endPoint y: 436, distance: 162.4
click at [895, 450] on blockquote "In today ' s complex world , numerous issues and topics are subjected to debate…" at bounding box center [686, 338] width 920 height 257
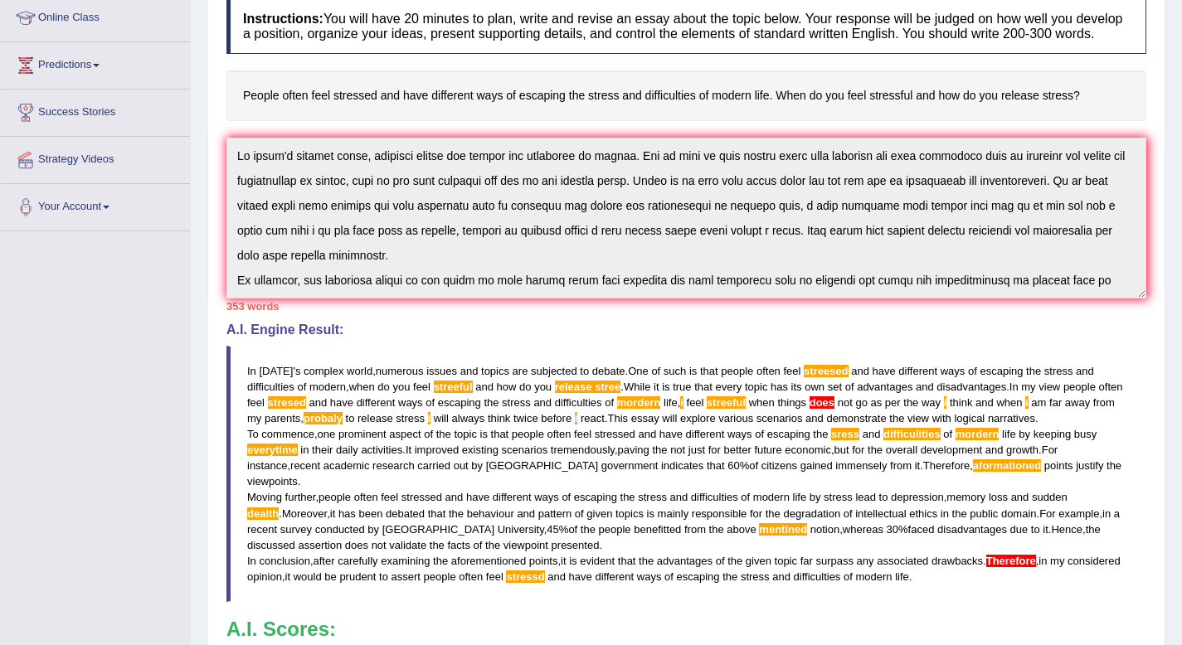
scroll to position [0, 0]
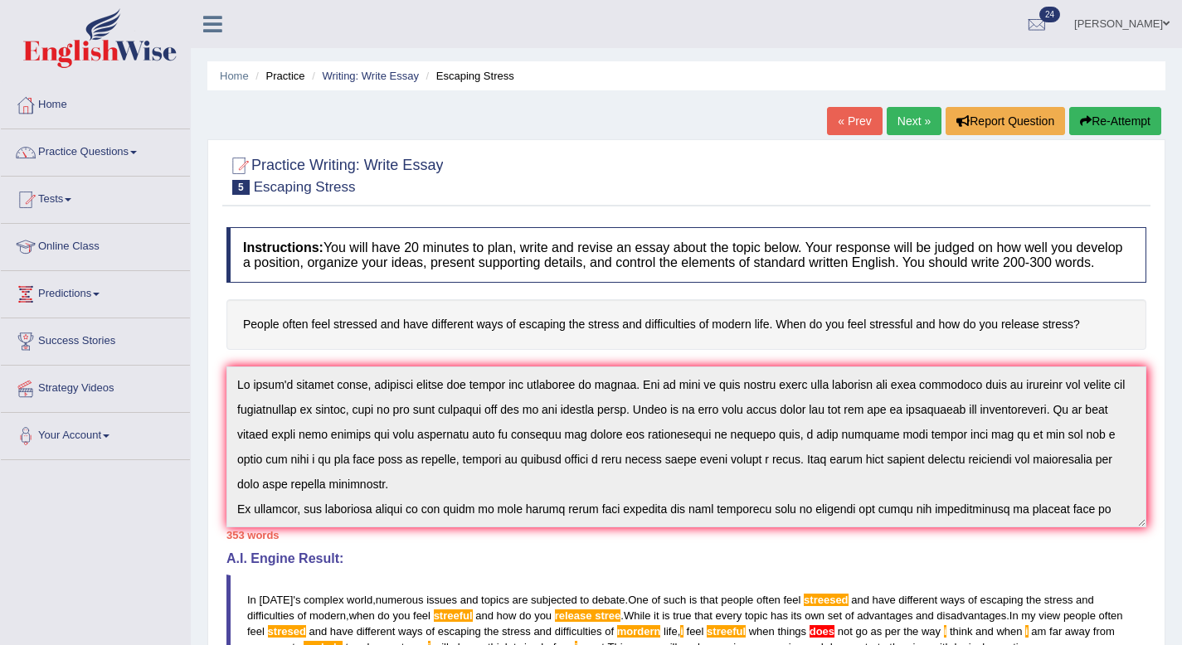
click at [1080, 120] on icon "button" at bounding box center [1086, 121] width 12 height 12
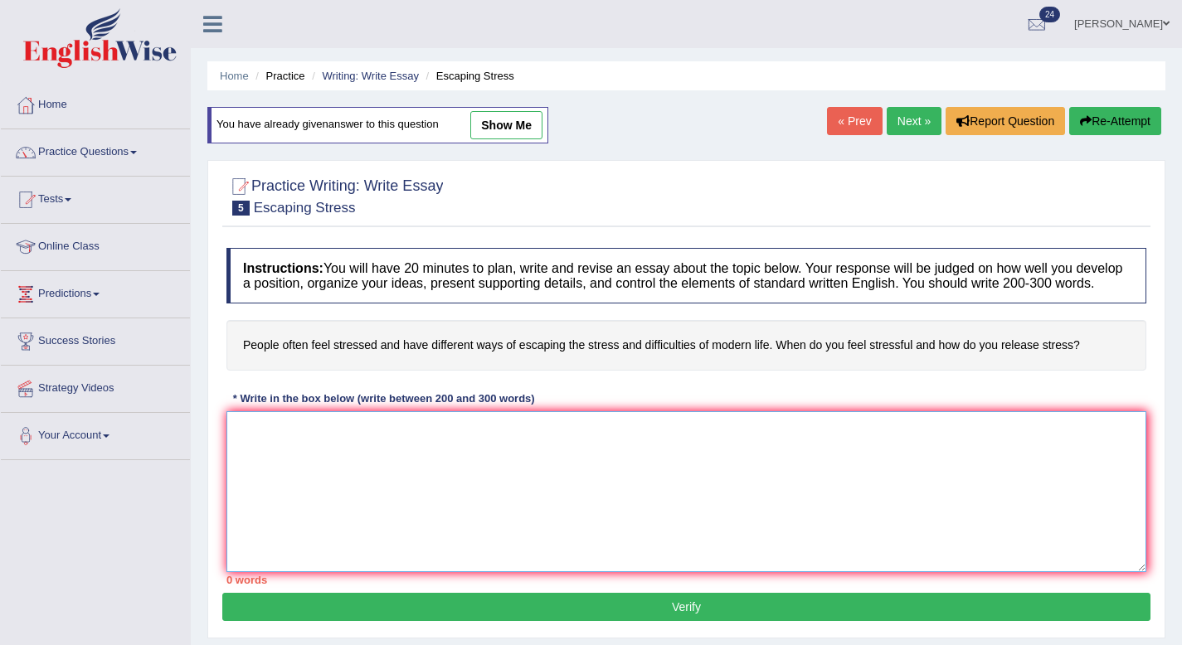
paste textarea "In [DATE] complex world, numerous issues and topics are subjected to debate. On…"
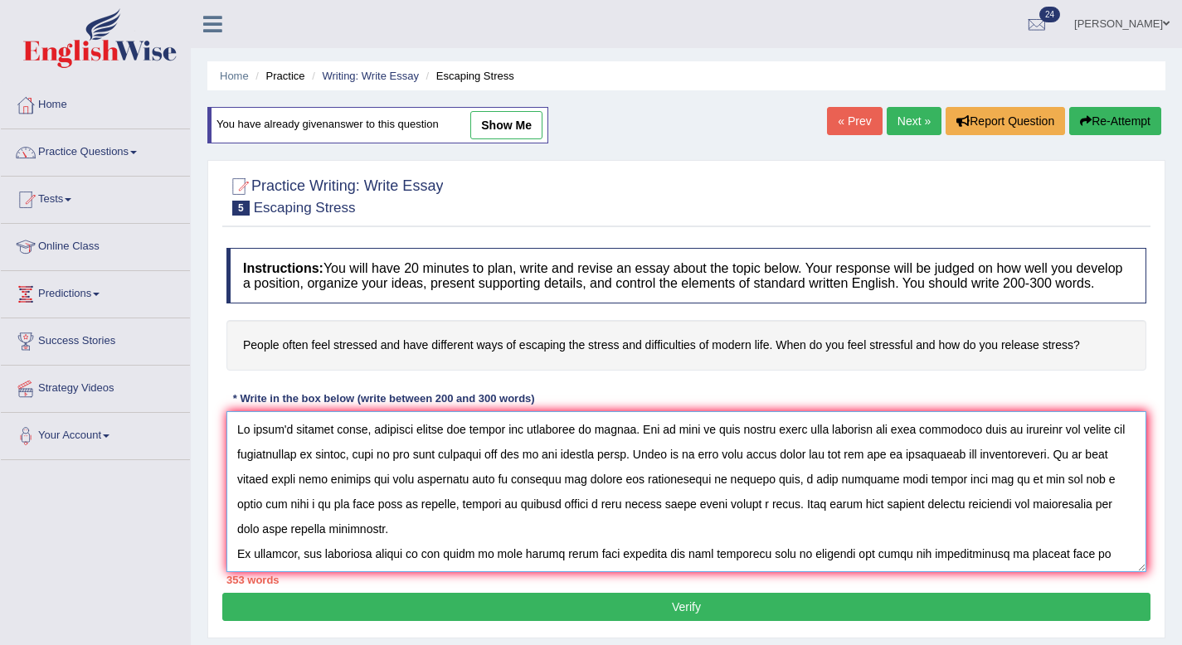
click at [869, 447] on textarea at bounding box center [686, 491] width 920 height 161
click at [270, 472] on textarea at bounding box center [686, 491] width 920 height 161
click at [268, 473] on textarea at bounding box center [686, 491] width 920 height 161
click at [538, 472] on textarea at bounding box center [686, 491] width 920 height 161
click at [714, 470] on textarea at bounding box center [686, 491] width 920 height 161
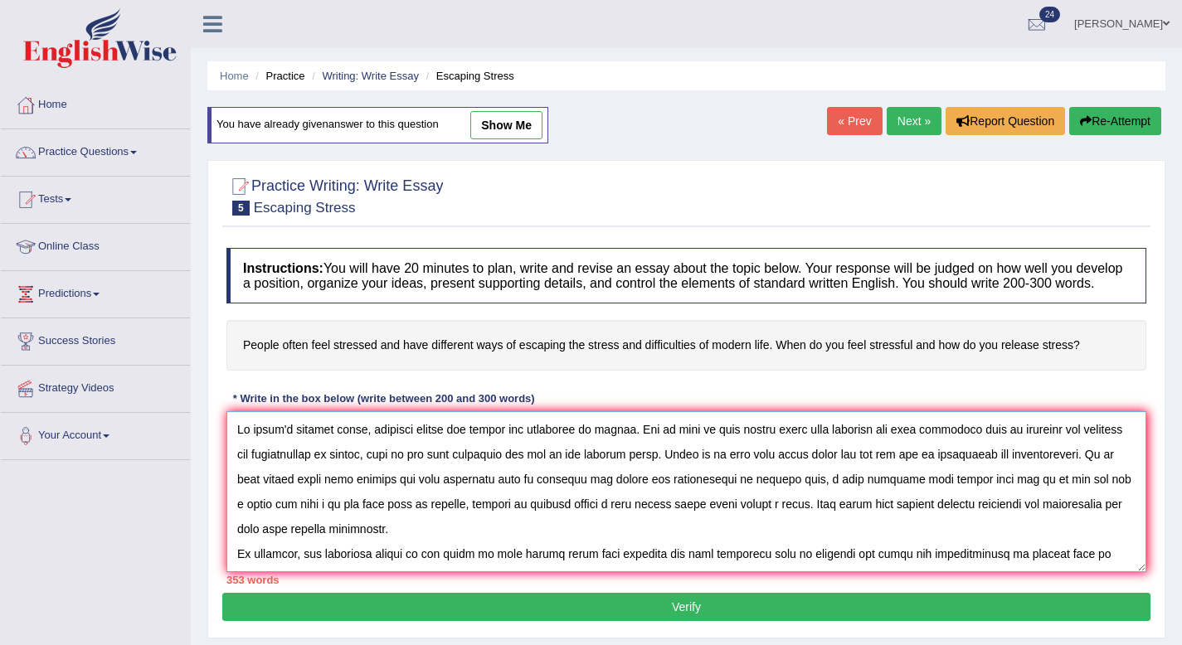
click at [714, 470] on textarea at bounding box center [686, 491] width 920 height 161
click at [486, 496] on textarea at bounding box center [686, 491] width 920 height 161
click at [756, 496] on textarea at bounding box center [686, 491] width 920 height 161
click at [984, 497] on textarea at bounding box center [686, 491] width 920 height 161
click at [903, 523] on textarea at bounding box center [686, 491] width 920 height 161
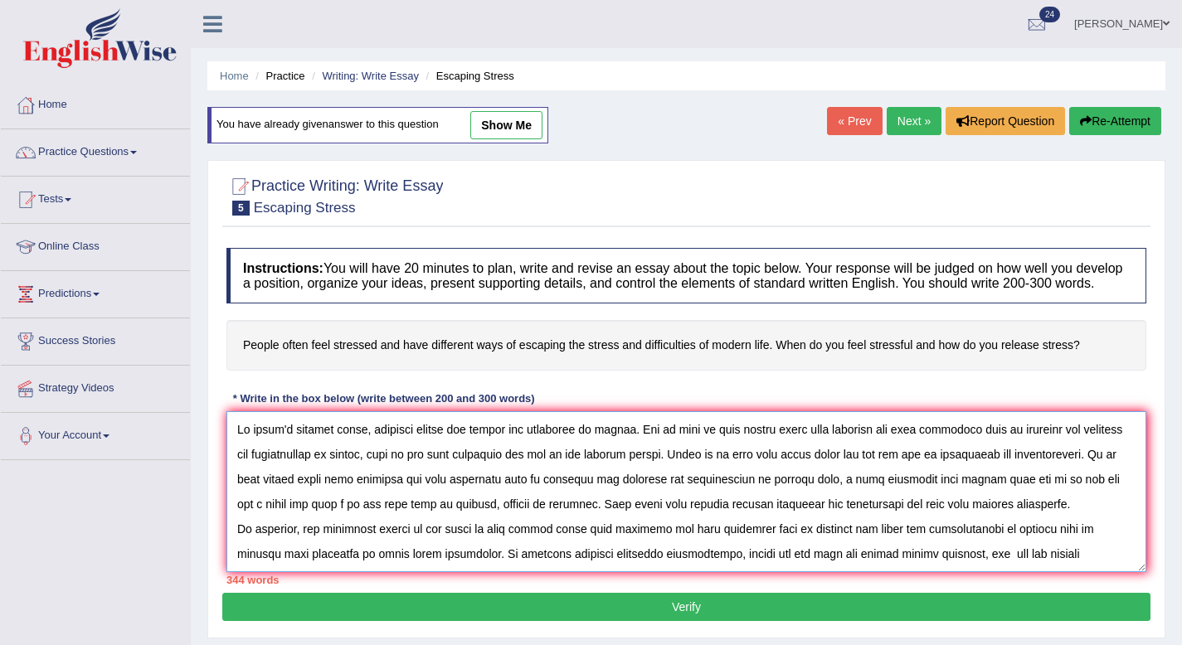
click at [680, 523] on textarea at bounding box center [686, 491] width 920 height 161
click at [885, 545] on textarea at bounding box center [686, 491] width 920 height 161
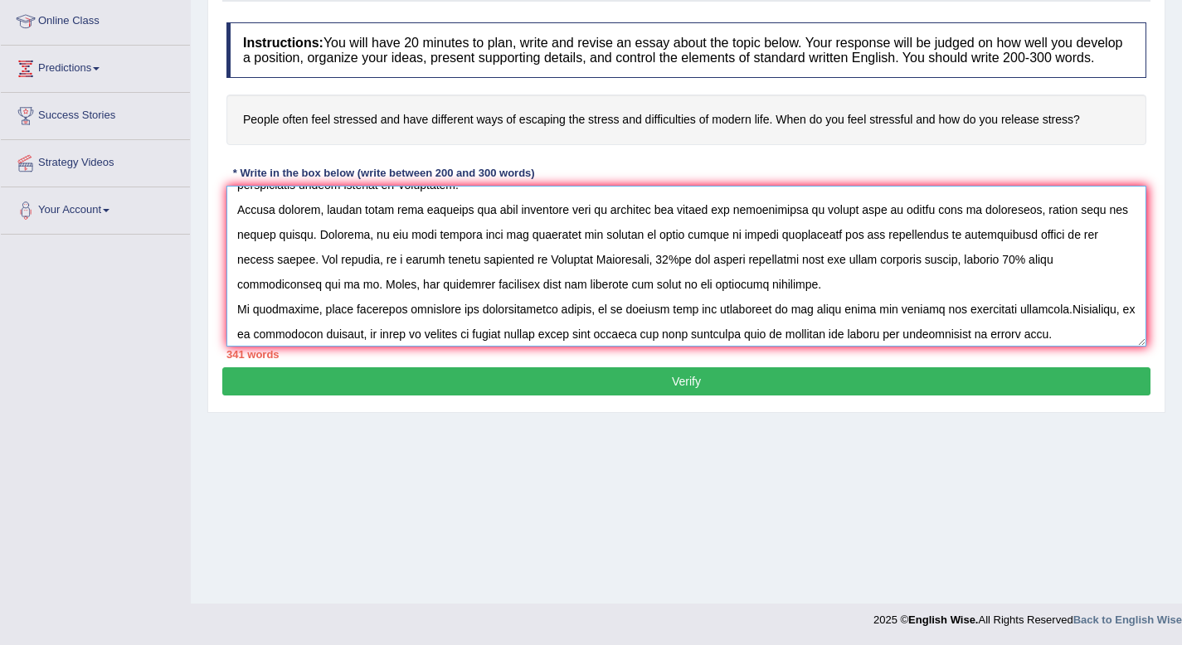
scroll to position [195, 0]
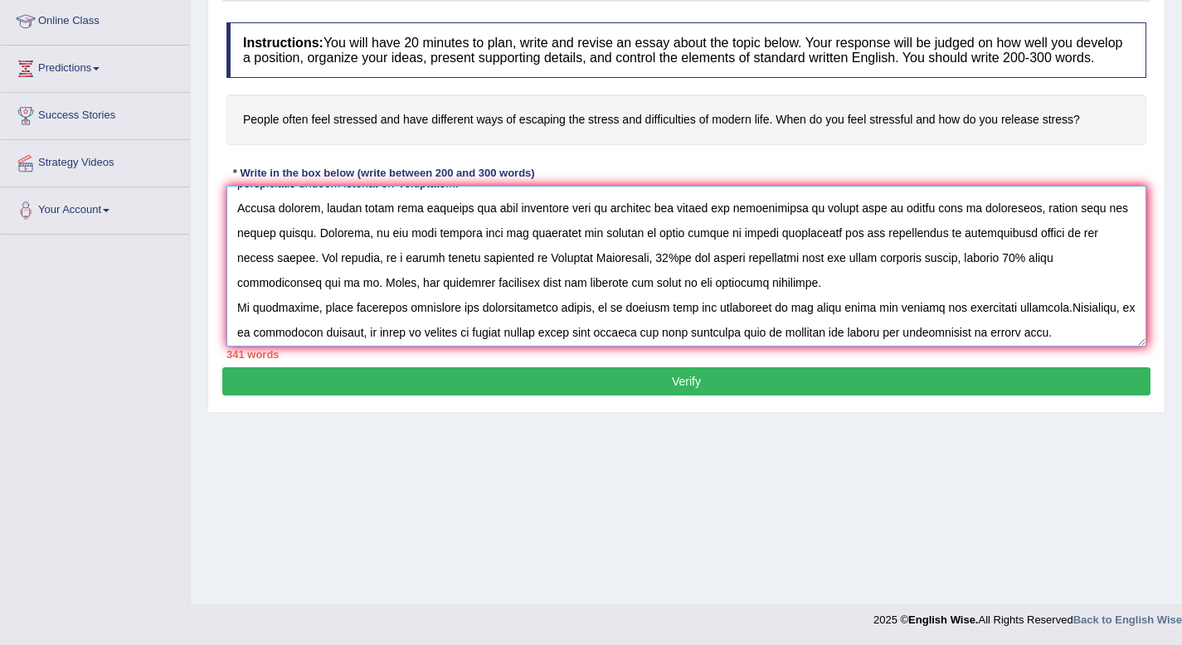
click at [1101, 326] on textarea at bounding box center [686, 266] width 920 height 161
click at [1094, 325] on textarea at bounding box center [686, 266] width 920 height 161
click at [1097, 323] on textarea at bounding box center [686, 266] width 920 height 161
click at [869, 347] on textarea at bounding box center [686, 266] width 920 height 161
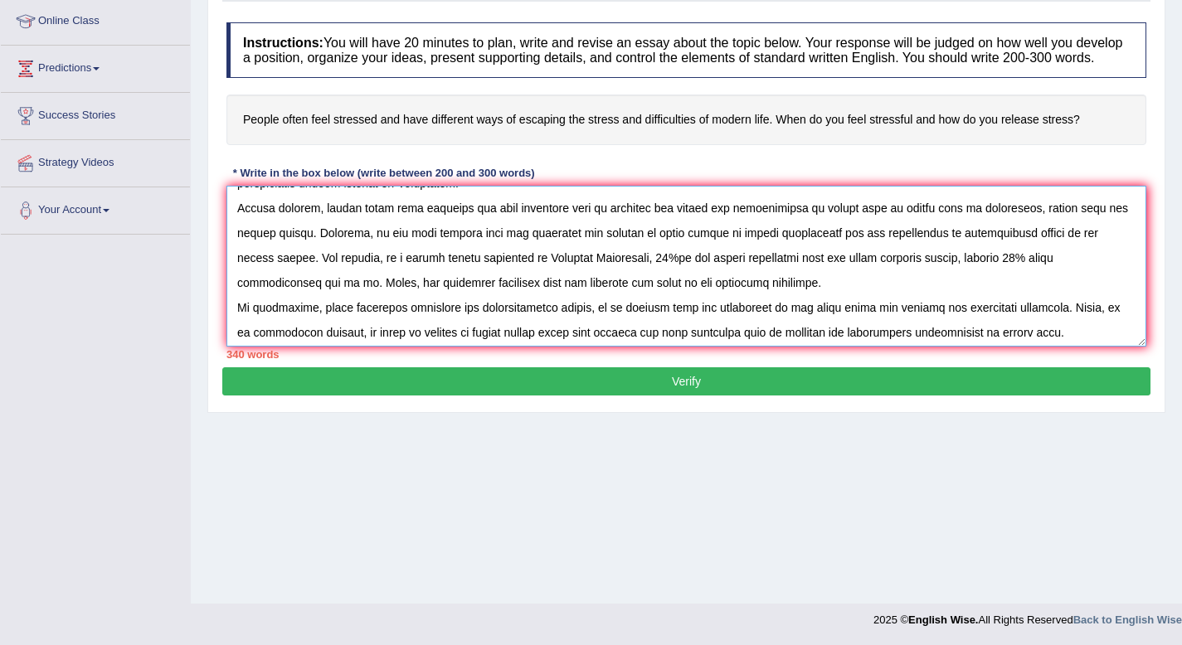
click at [881, 347] on textarea at bounding box center [686, 266] width 920 height 161
type textarea "In [DATE] complex world, numerous issues and topics are subjected to debate. On…"
click at [840, 386] on button "Verify" at bounding box center [686, 381] width 928 height 28
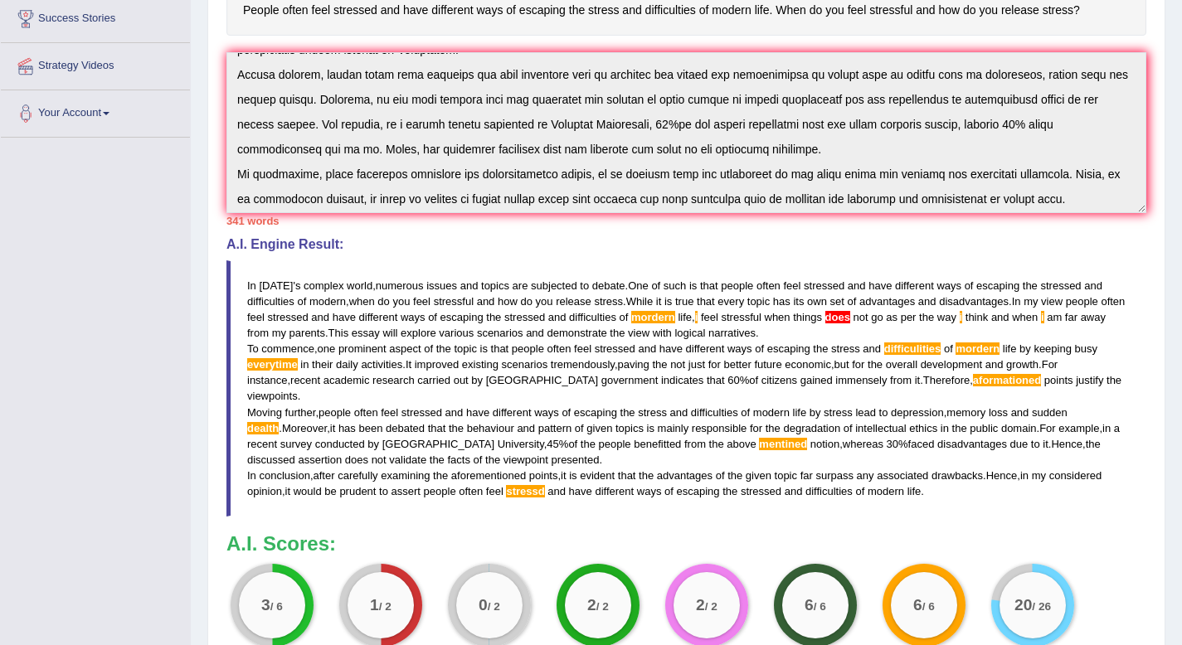
scroll to position [0, 0]
